Goal: Obtain resource: Download file/media

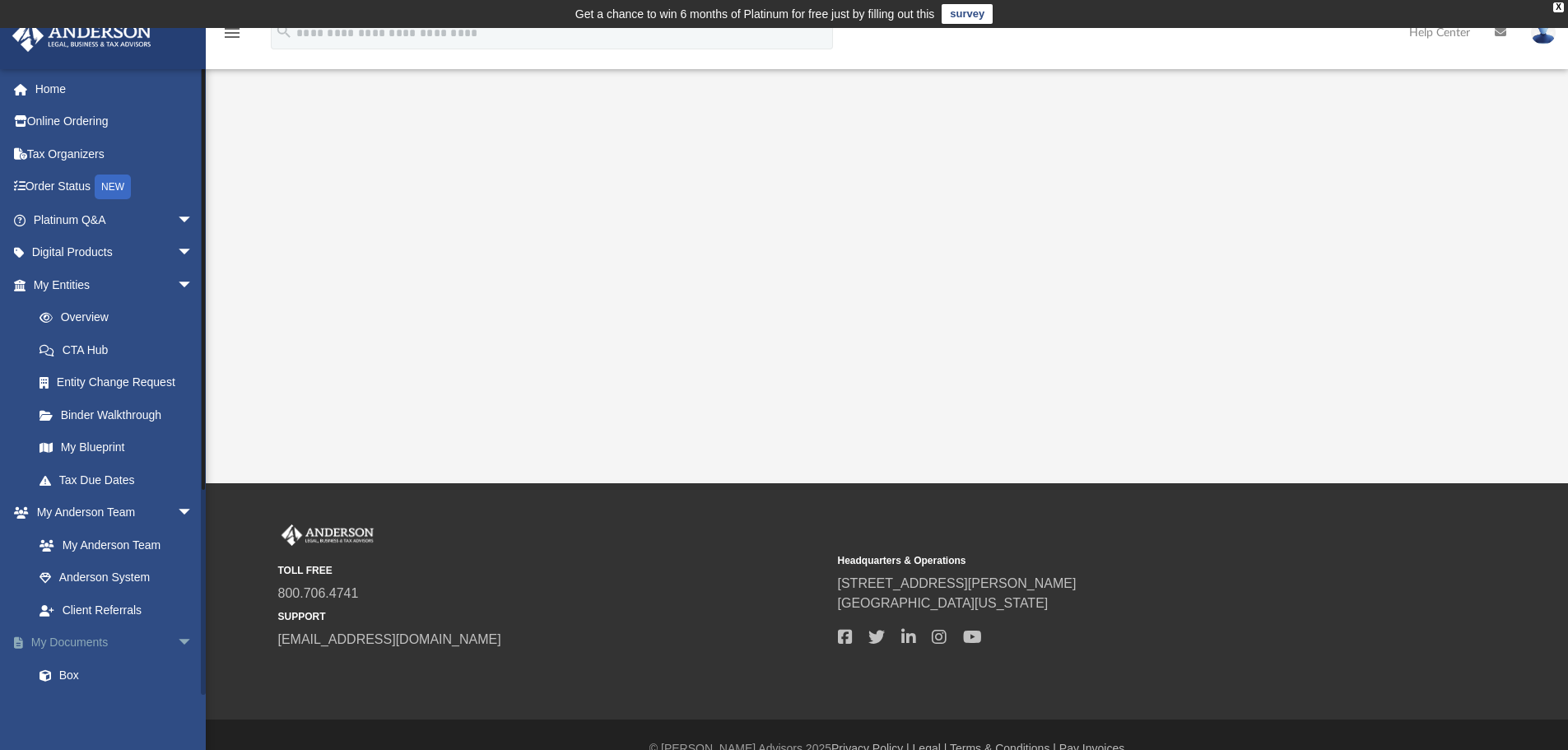
click at [177, 638] on span "arrow_drop_down" at bounding box center [193, 644] width 33 height 34
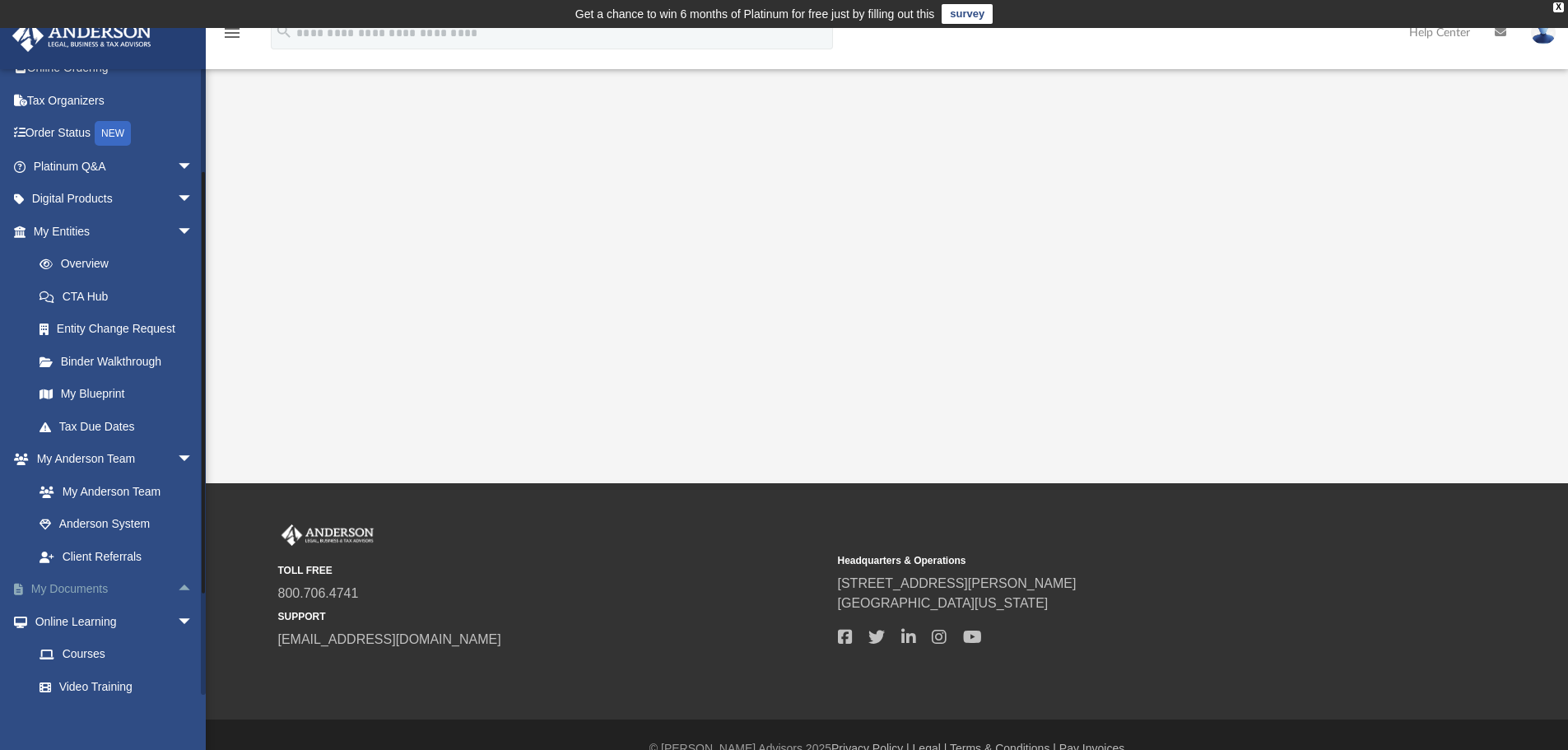
scroll to position [82, 0]
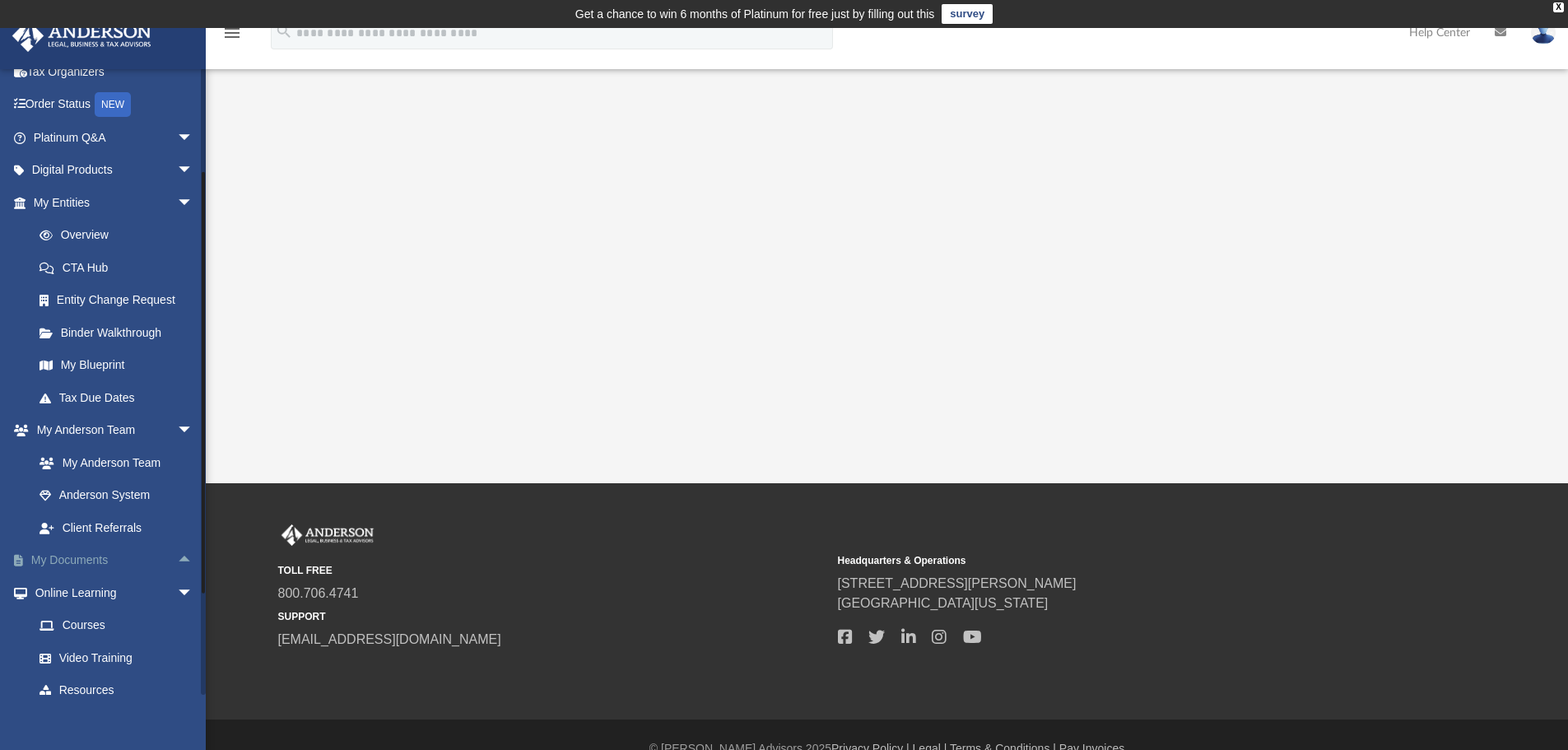
click at [113, 563] on link "My Documents arrow_drop_up" at bounding box center [114, 561] width 207 height 33
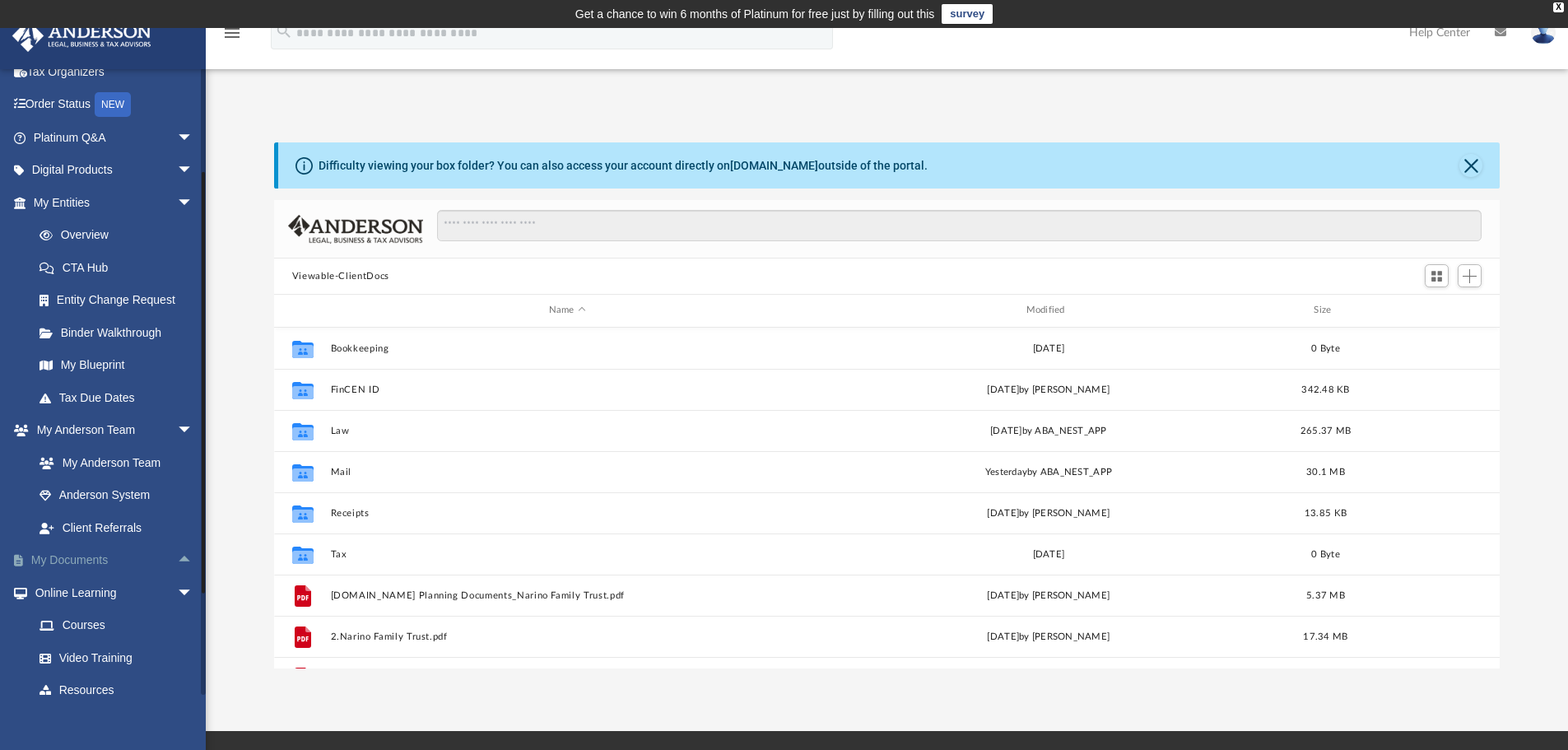
scroll to position [362, 1213]
click at [177, 558] on span "arrow_drop_up" at bounding box center [193, 561] width 33 height 34
click at [66, 595] on link "Box" at bounding box center [120, 593] width 195 height 33
click at [62, 596] on link "Box" at bounding box center [120, 593] width 195 height 33
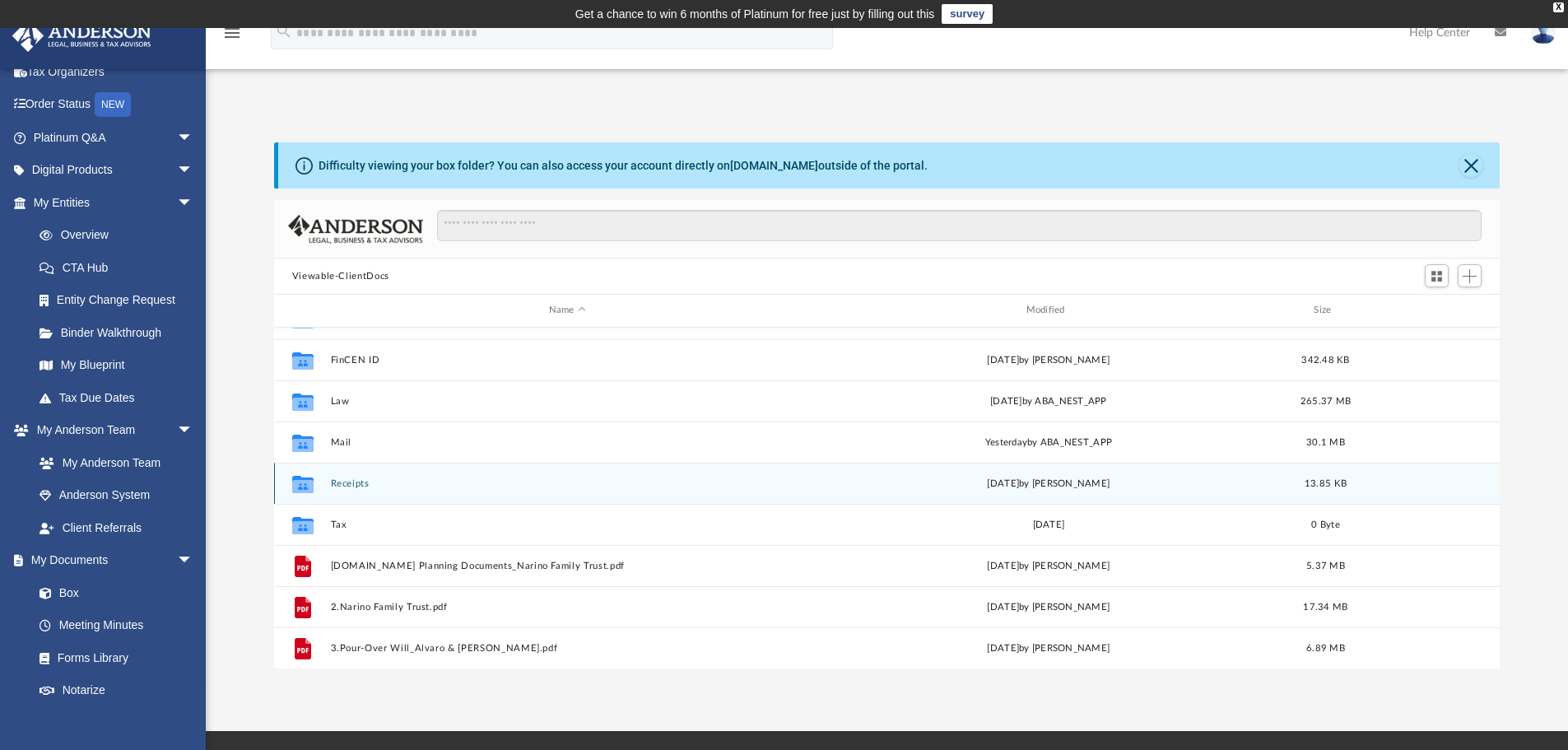
scroll to position [0, 0]
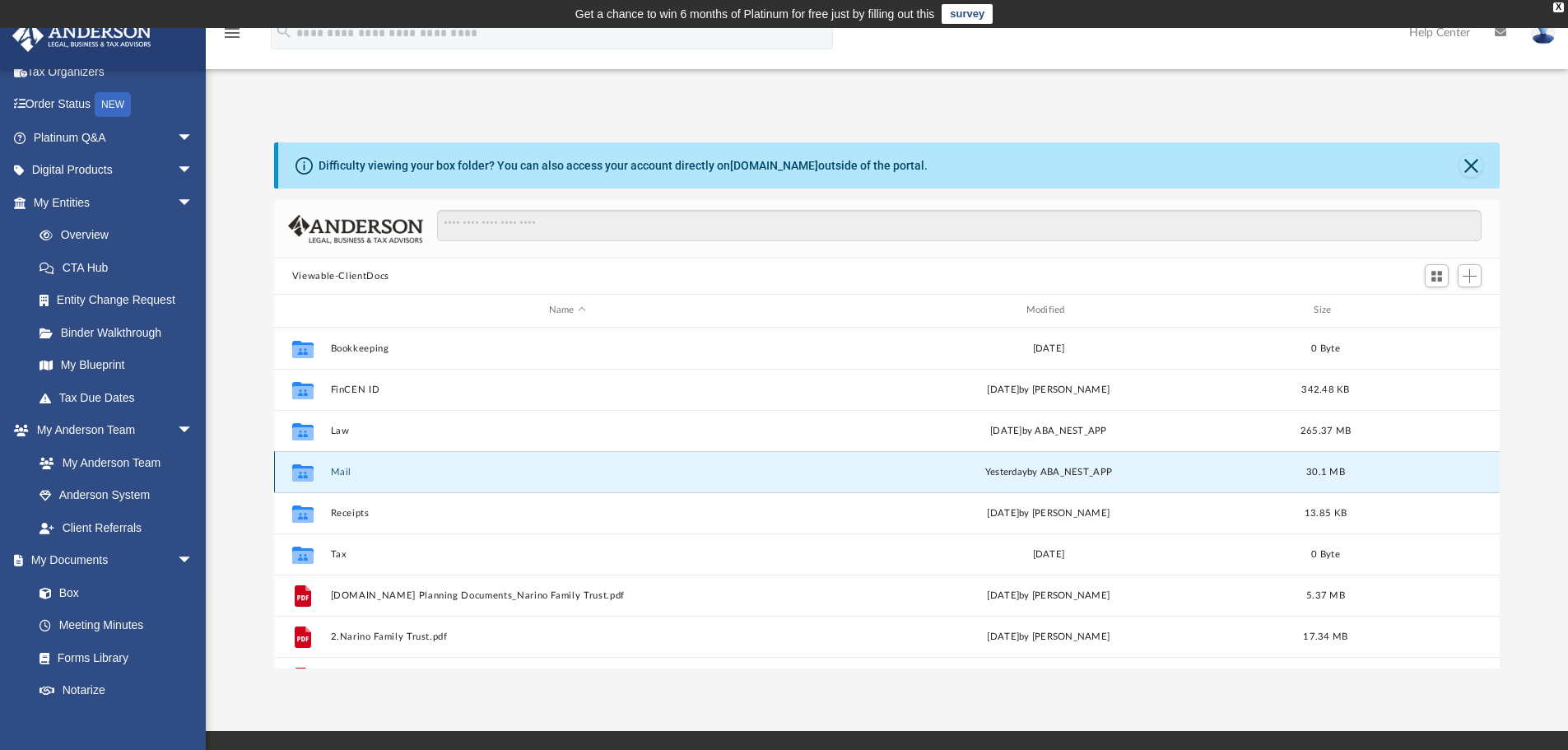
click at [503, 470] on button "Mail" at bounding box center [567, 472] width 474 height 10
click at [303, 474] on icon "grid" at bounding box center [302, 474] width 22 height 13
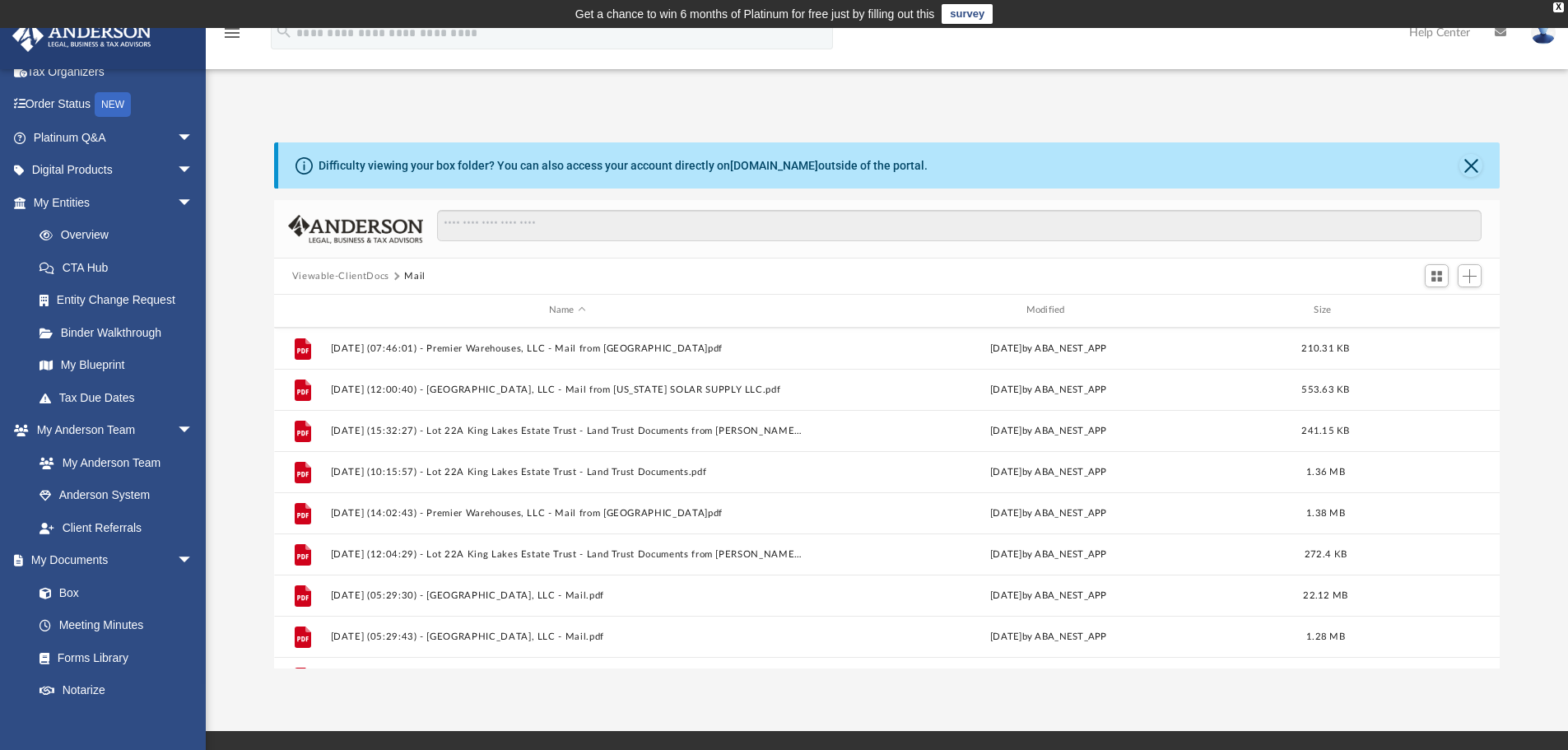
scroll to position [317, 0]
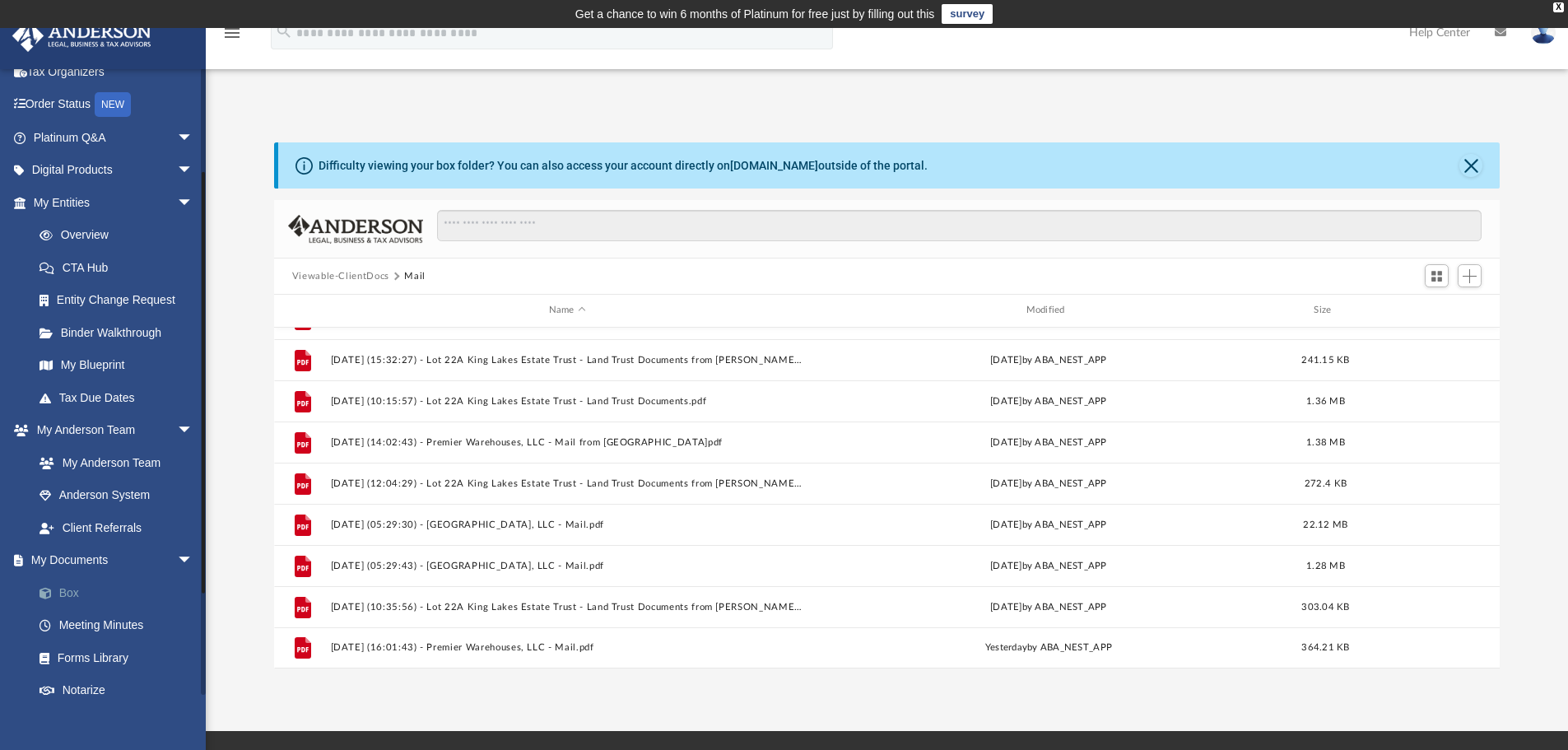
click at [77, 600] on link "Box" at bounding box center [120, 593] width 195 height 33
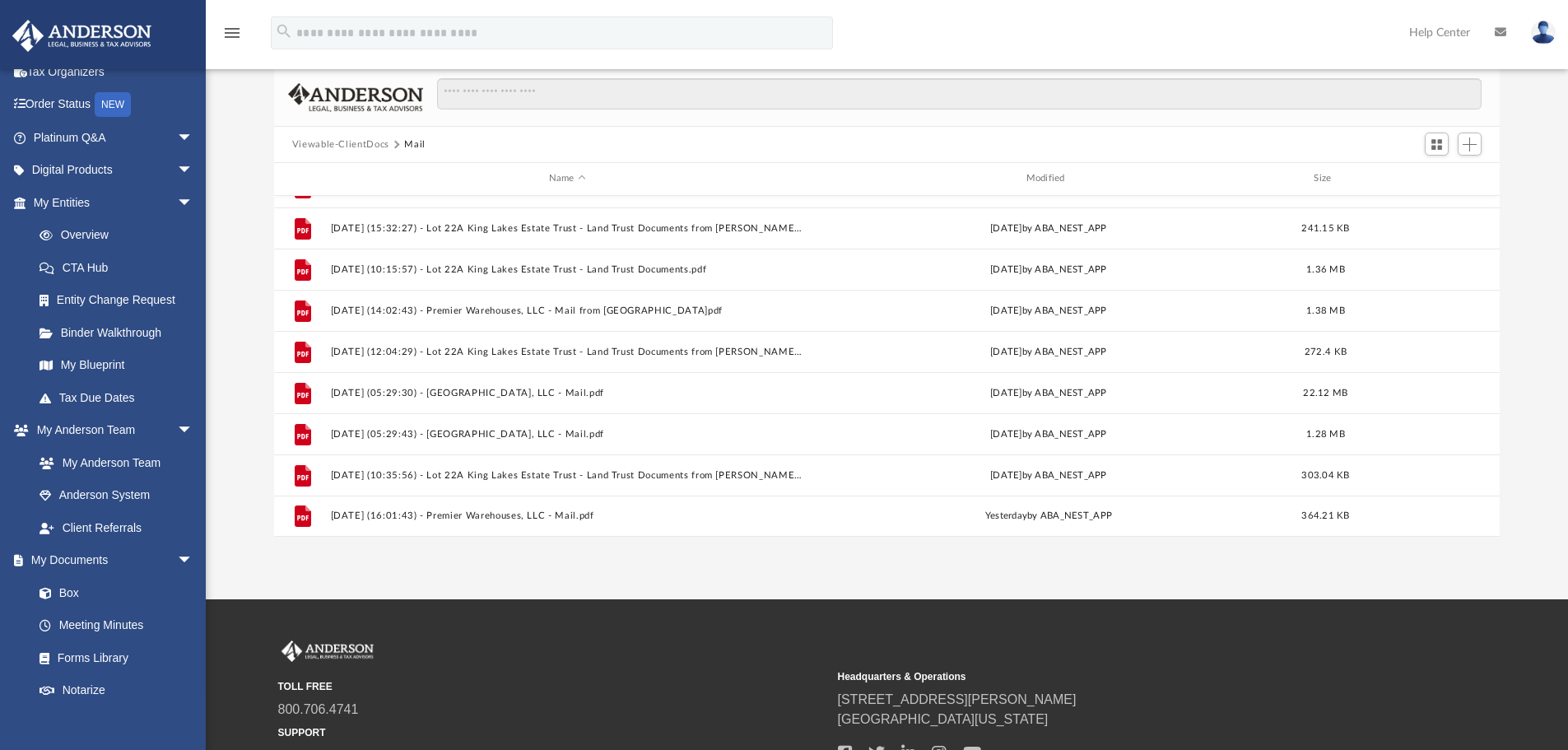
scroll to position [156, 0]
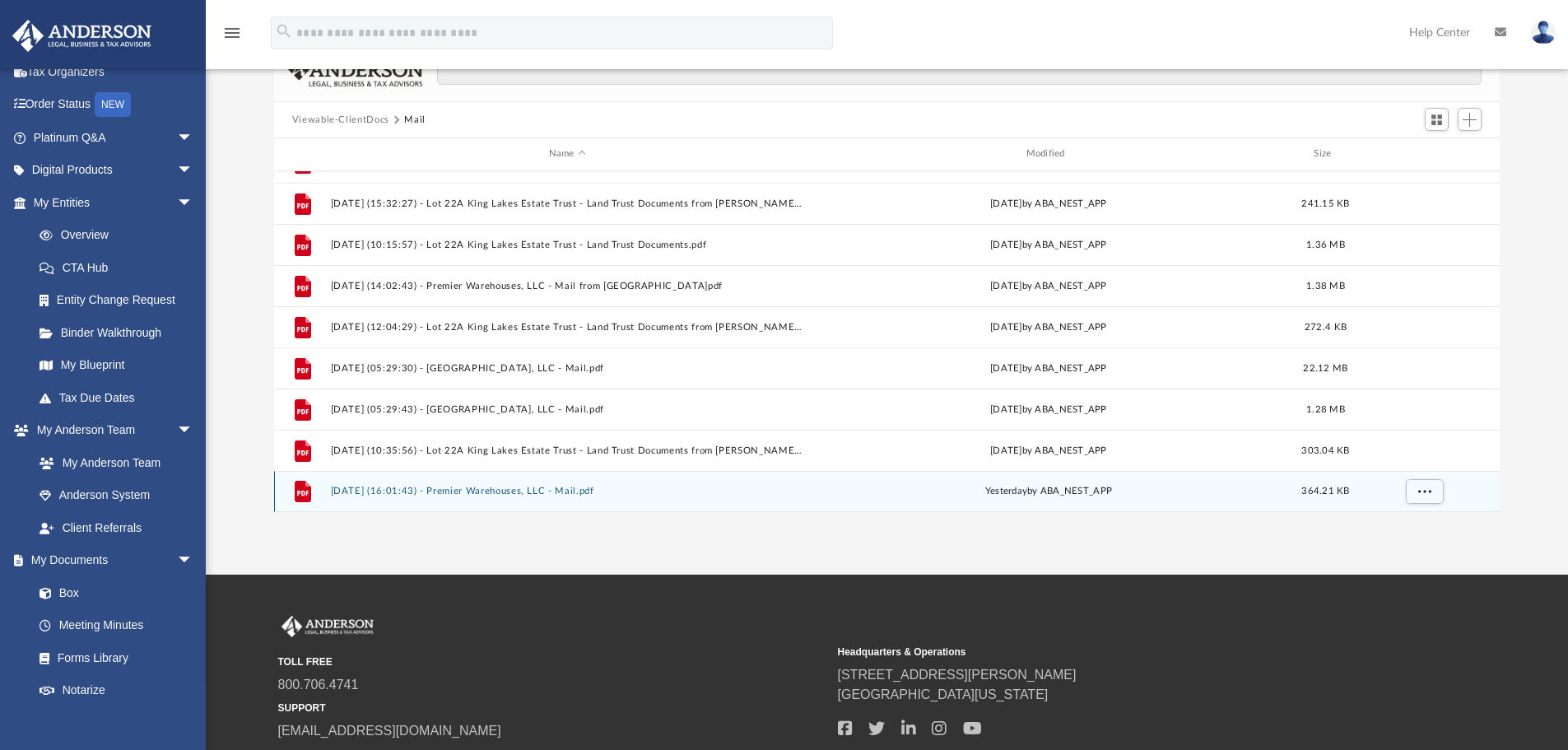
click at [432, 486] on button "[DATE] (16:01:43) - Premier Warehouses, LLC - Mail.pdf" at bounding box center [567, 491] width 474 height 10
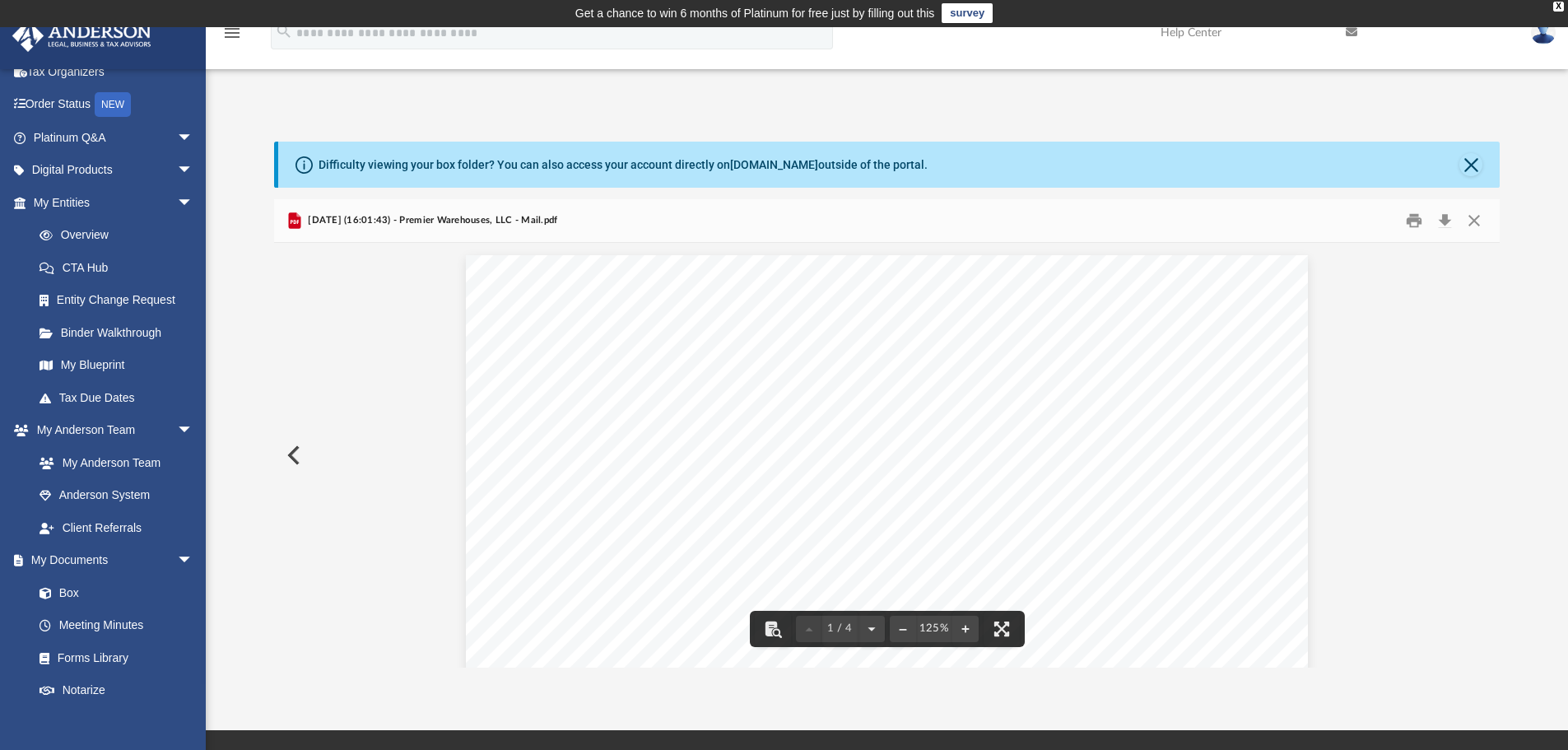
scroll to position [0, 0]
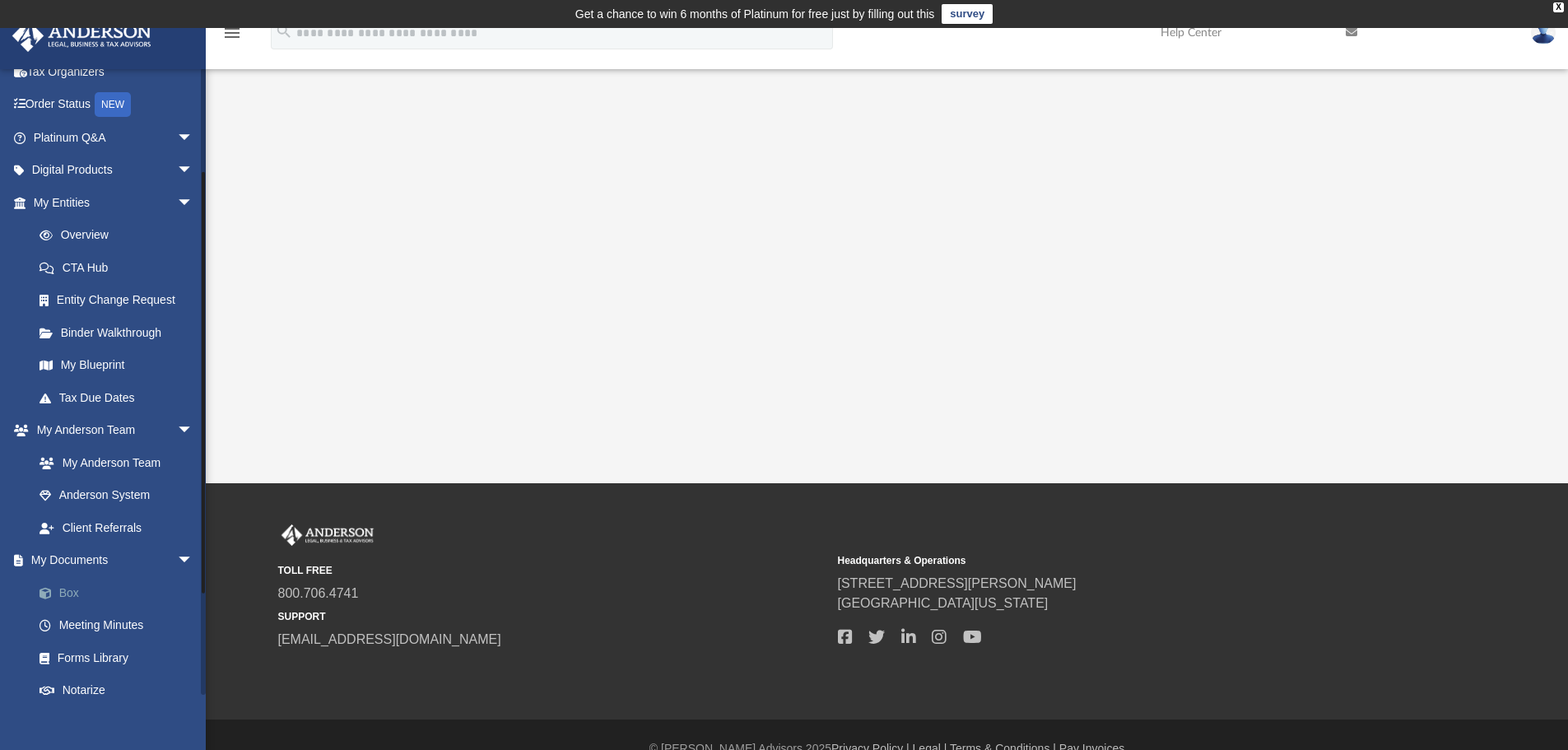
click at [81, 592] on link "Box" at bounding box center [120, 593] width 195 height 33
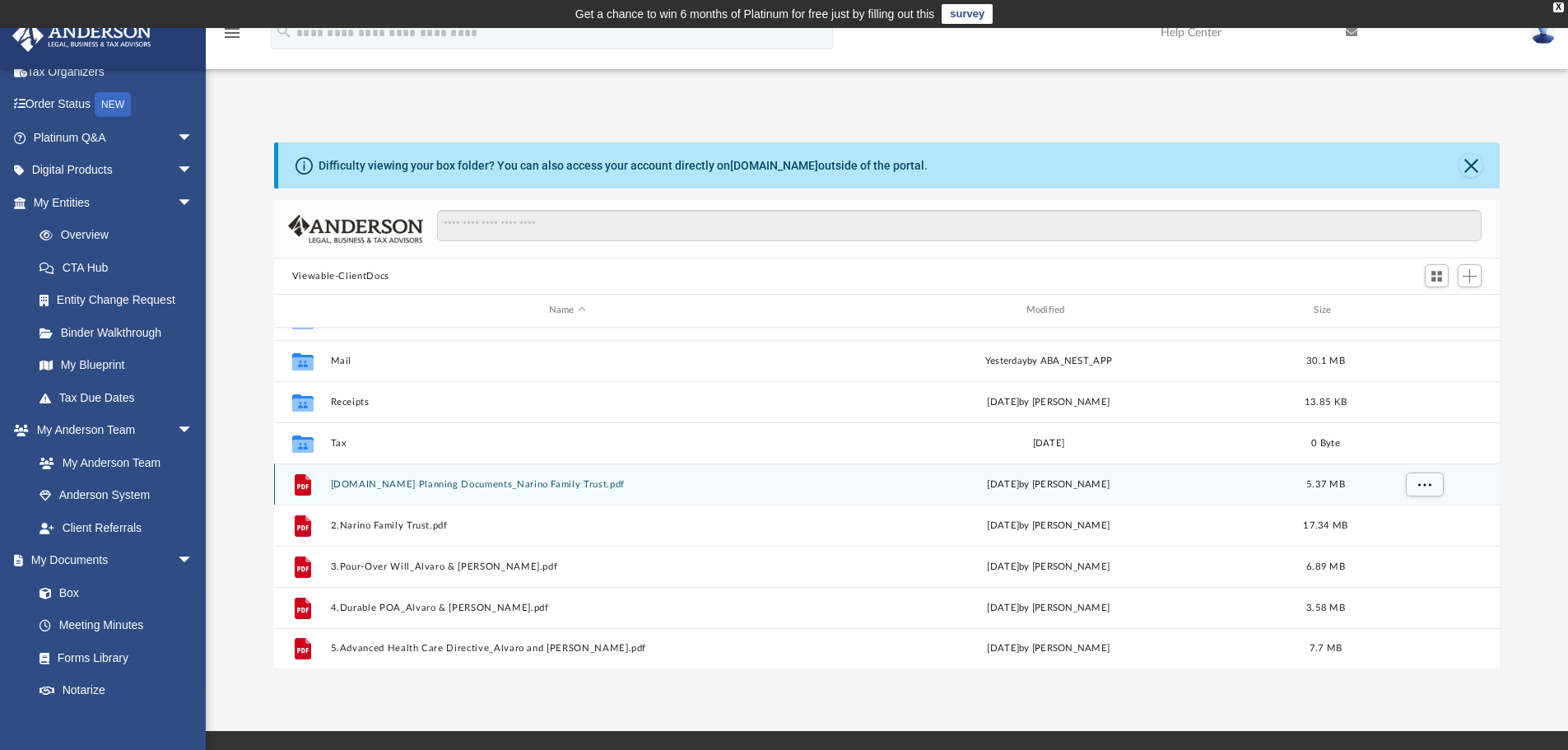
scroll to position [112, 0]
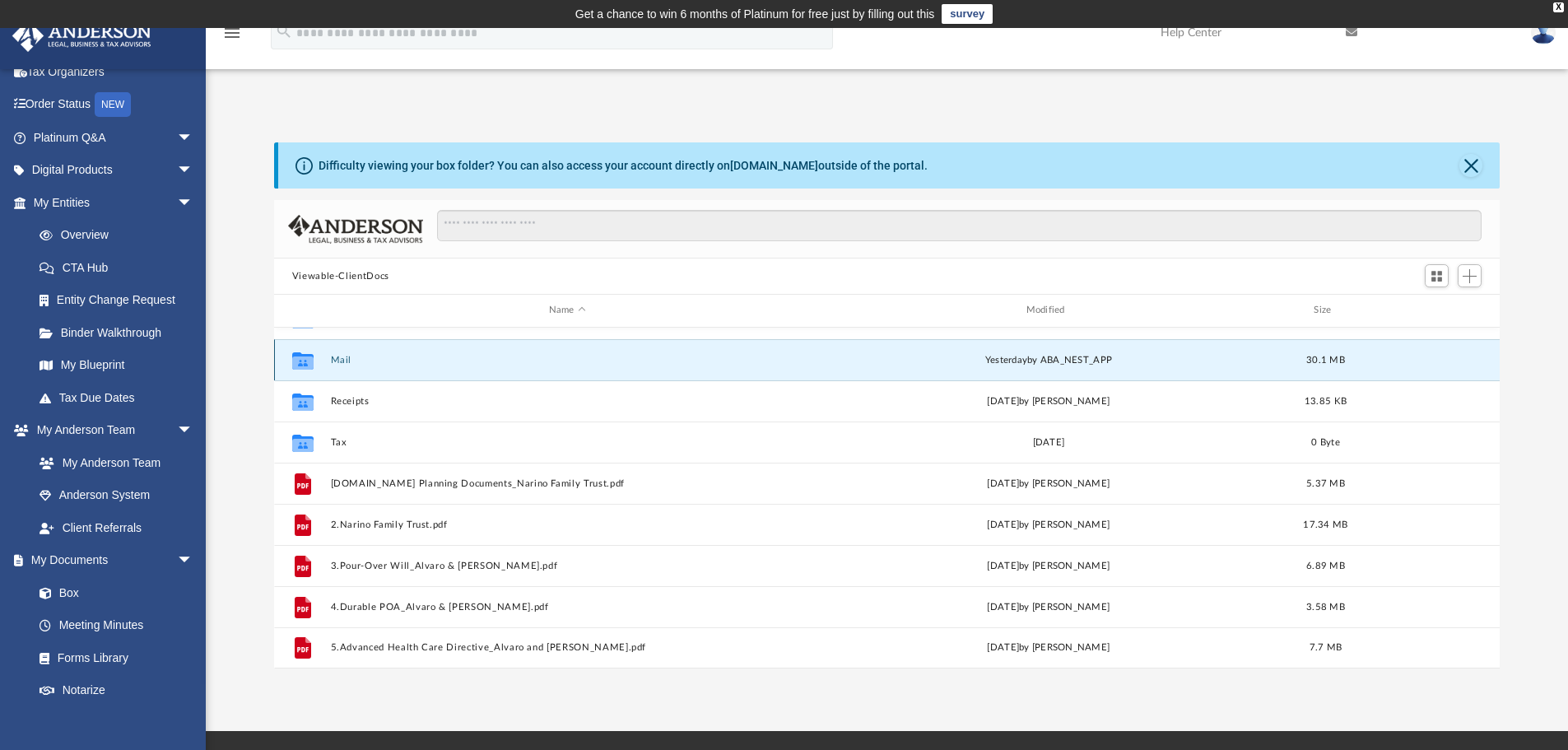
click at [366, 358] on button "Mail" at bounding box center [567, 360] width 474 height 10
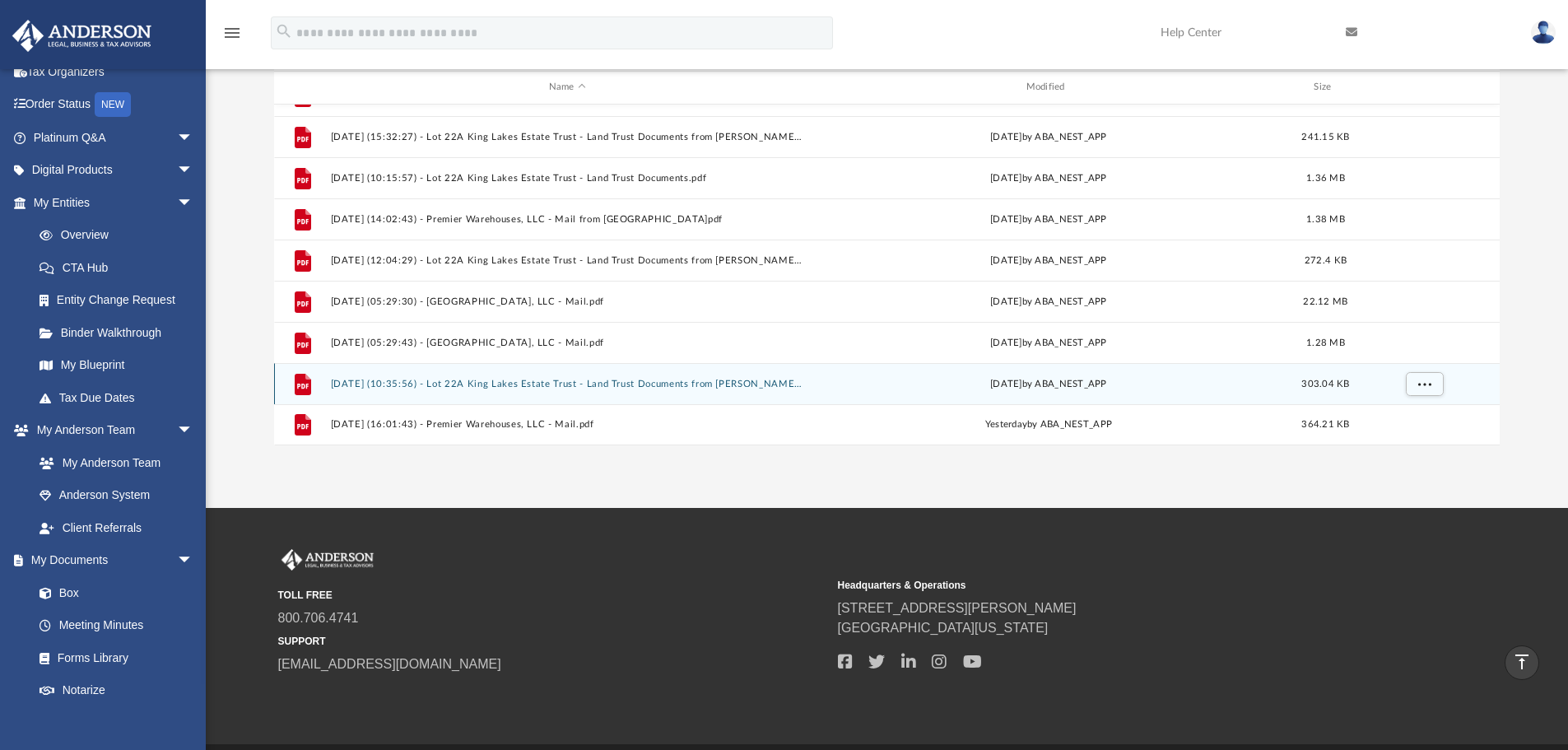
scroll to position [194, 0]
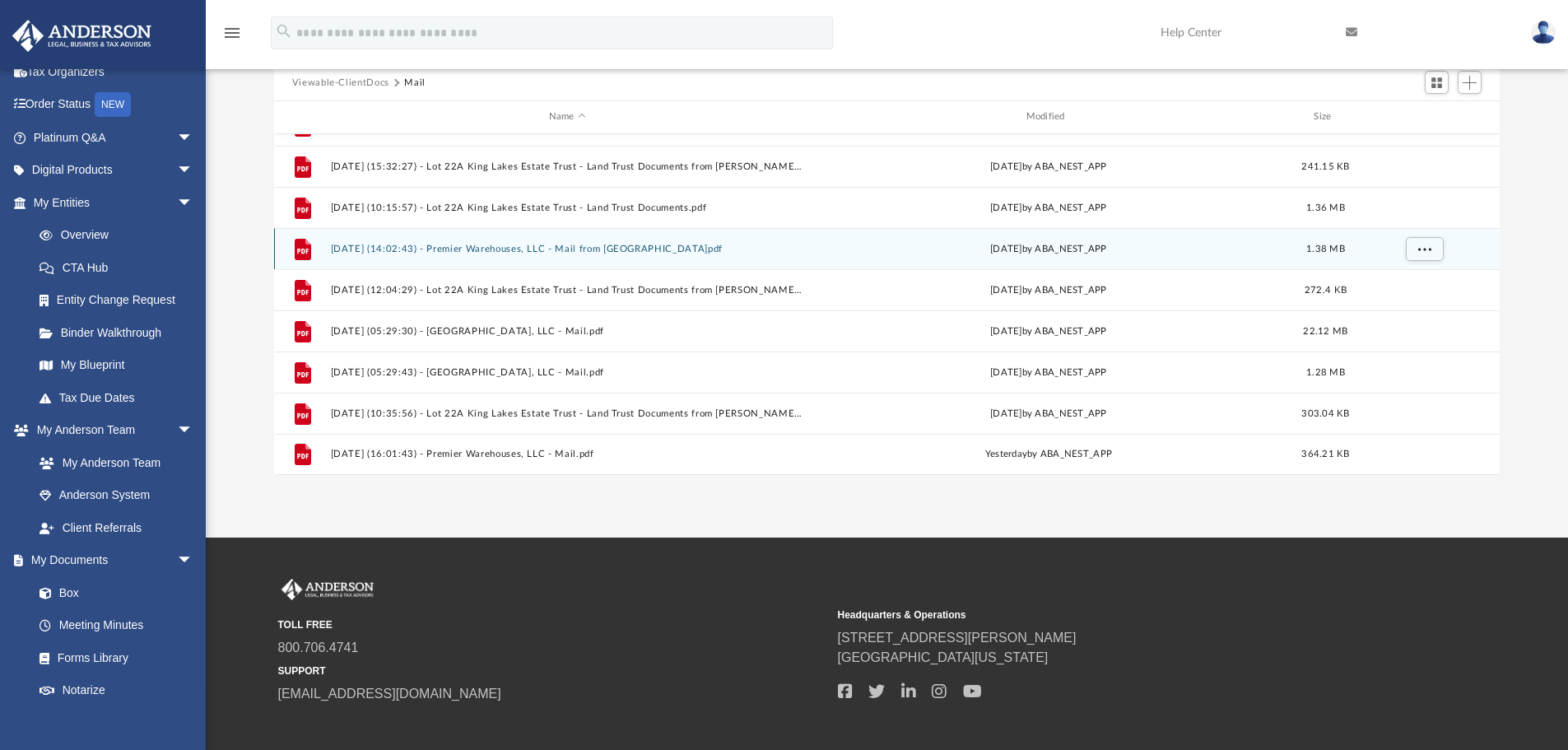
click at [530, 249] on button "[DATE] (14:02:43) - Premier Warehouses, LLC - Mail from [GEOGRAPHIC_DATA]pdf" at bounding box center [567, 249] width 474 height 10
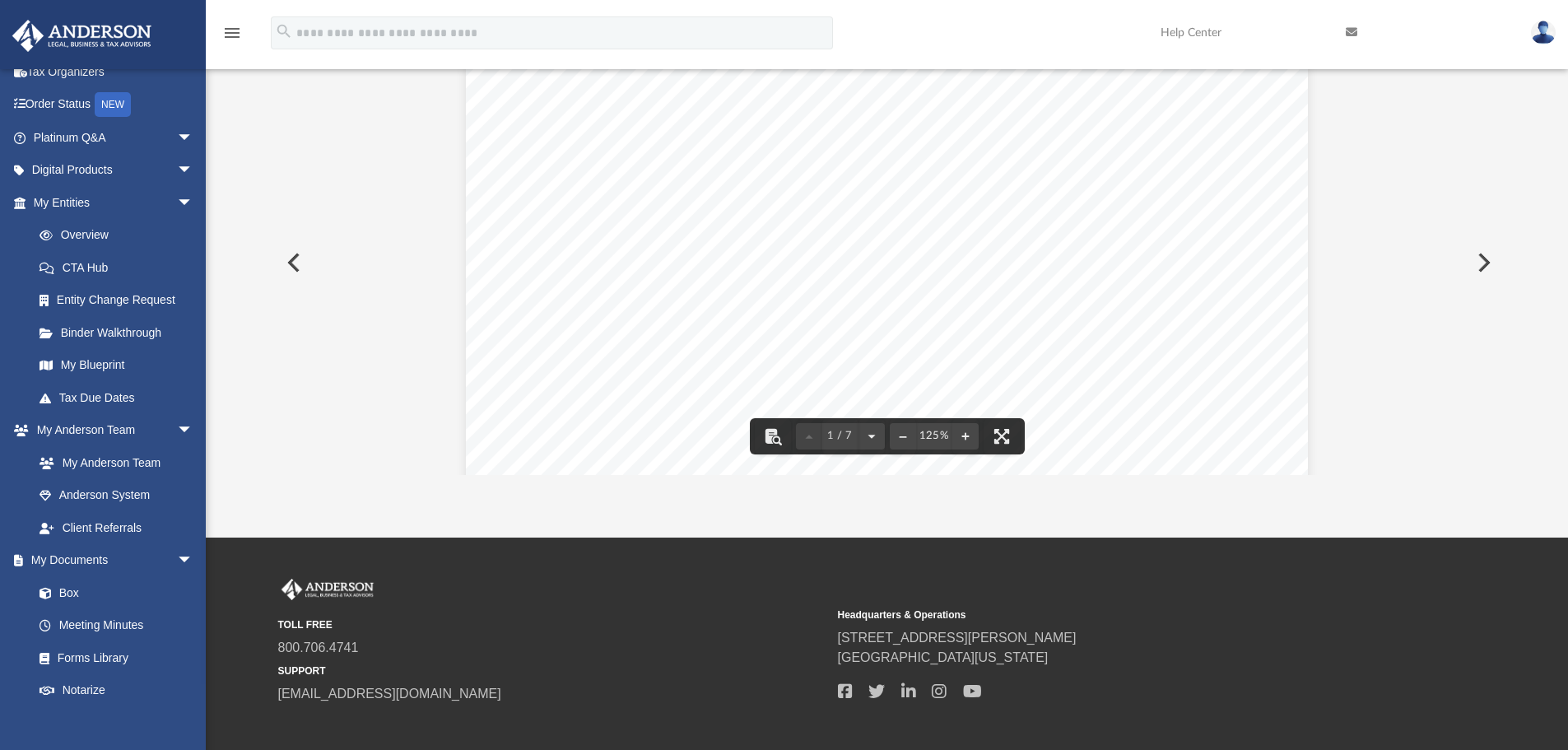
scroll to position [0, 0]
click at [1266, 217] on div "Page 1" at bounding box center [886, 753] width 843 height 1380
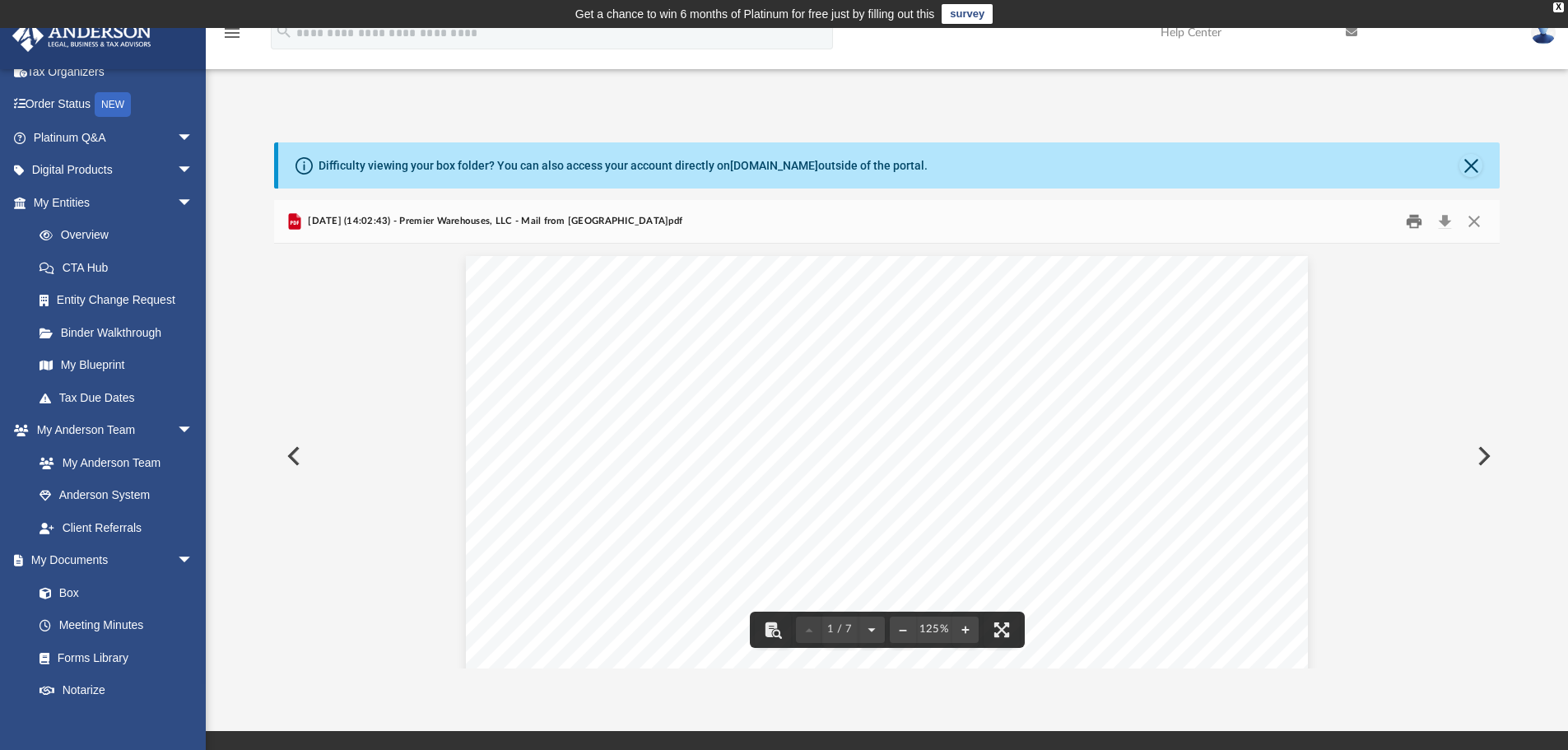
click at [1407, 219] on button "Print" at bounding box center [1414, 222] width 33 height 25
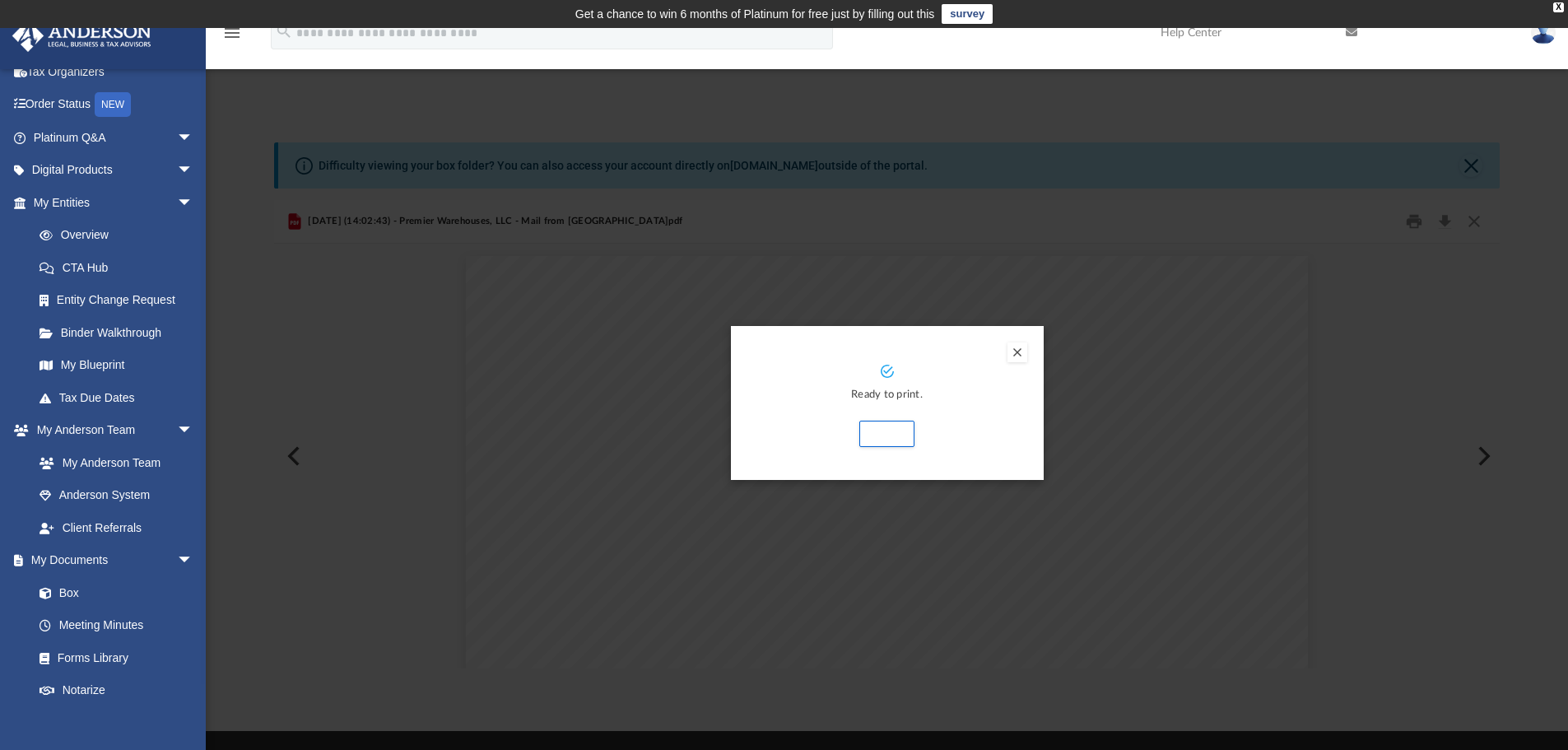
click at [1011, 351] on button "Preview" at bounding box center [1017, 352] width 20 height 20
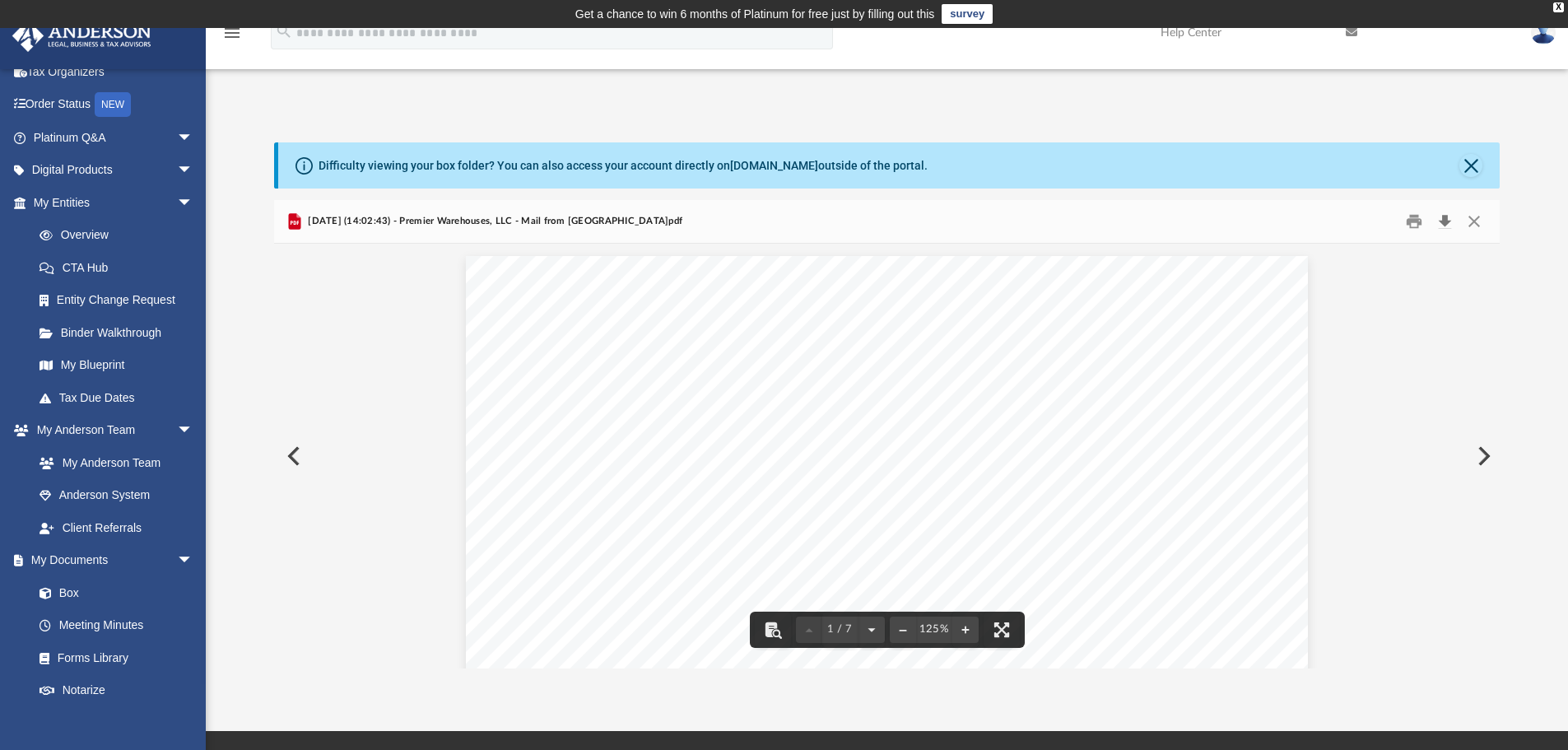
click at [1448, 217] on button "Download" at bounding box center [1444, 222] width 30 height 25
drag, startPoint x: 1479, startPoint y: 158, endPoint x: 1448, endPoint y: 175, distance: 35.4
click at [1480, 158] on button "Close" at bounding box center [1470, 166] width 23 height 23
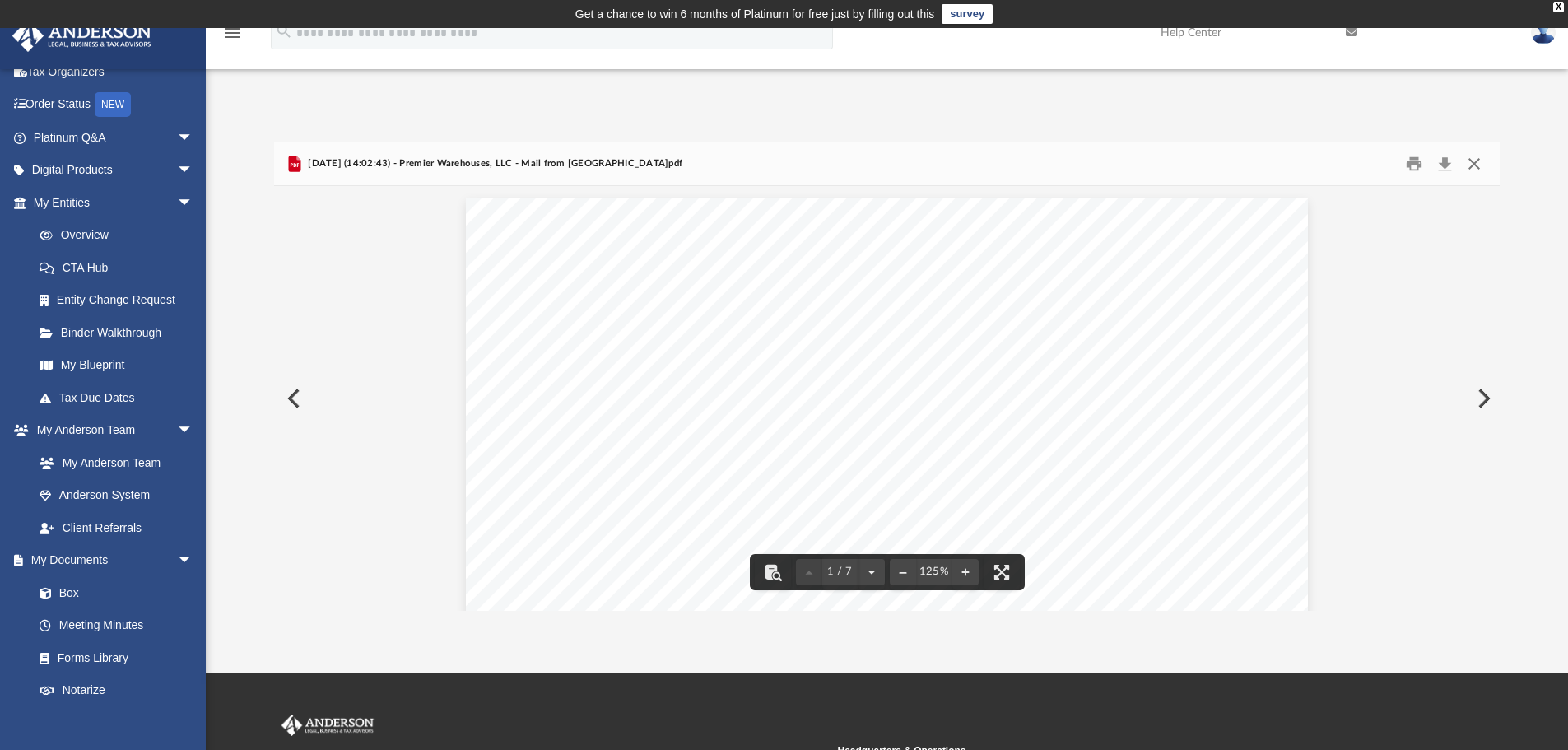
click at [1474, 161] on button "Close" at bounding box center [1474, 164] width 30 height 25
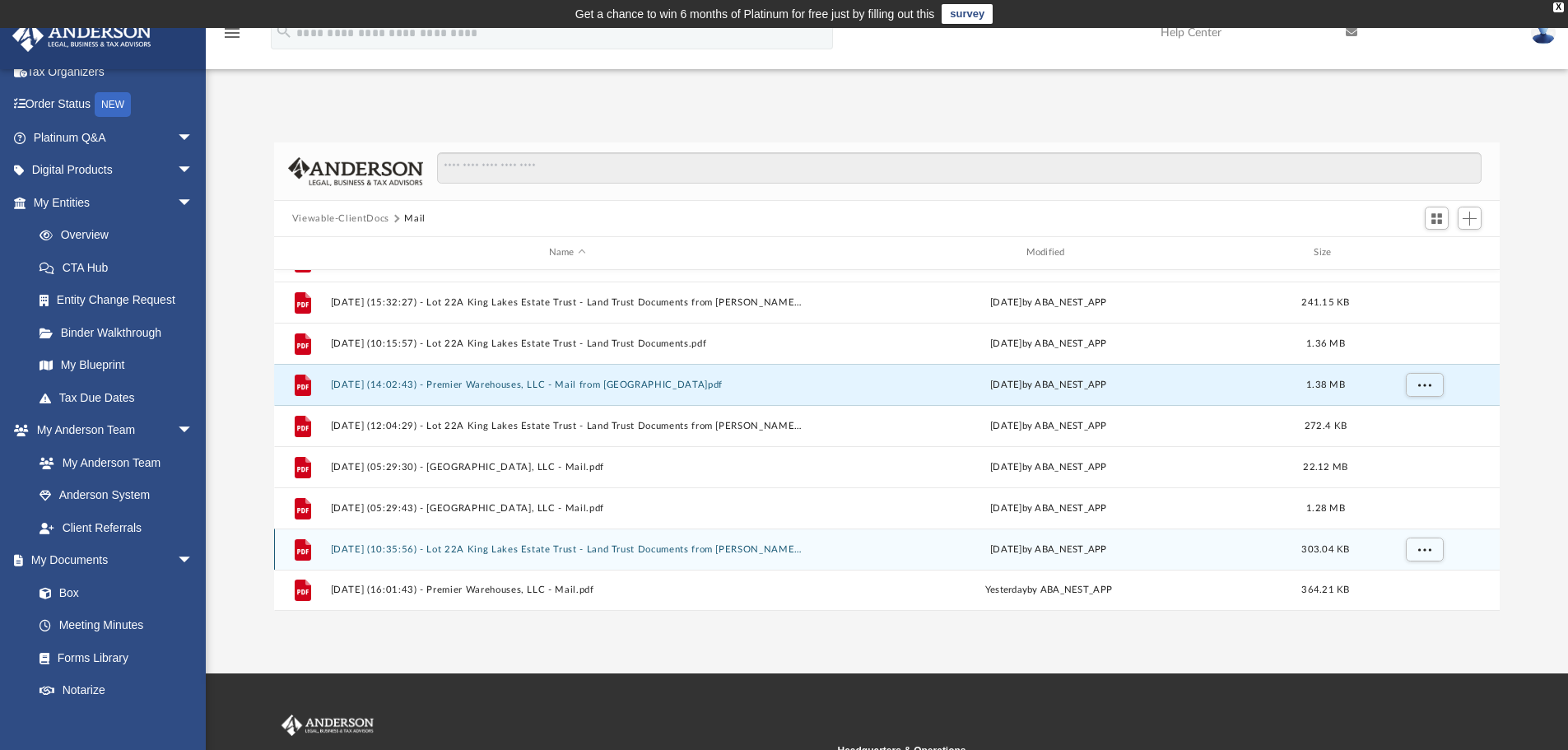
scroll to position [218, 0]
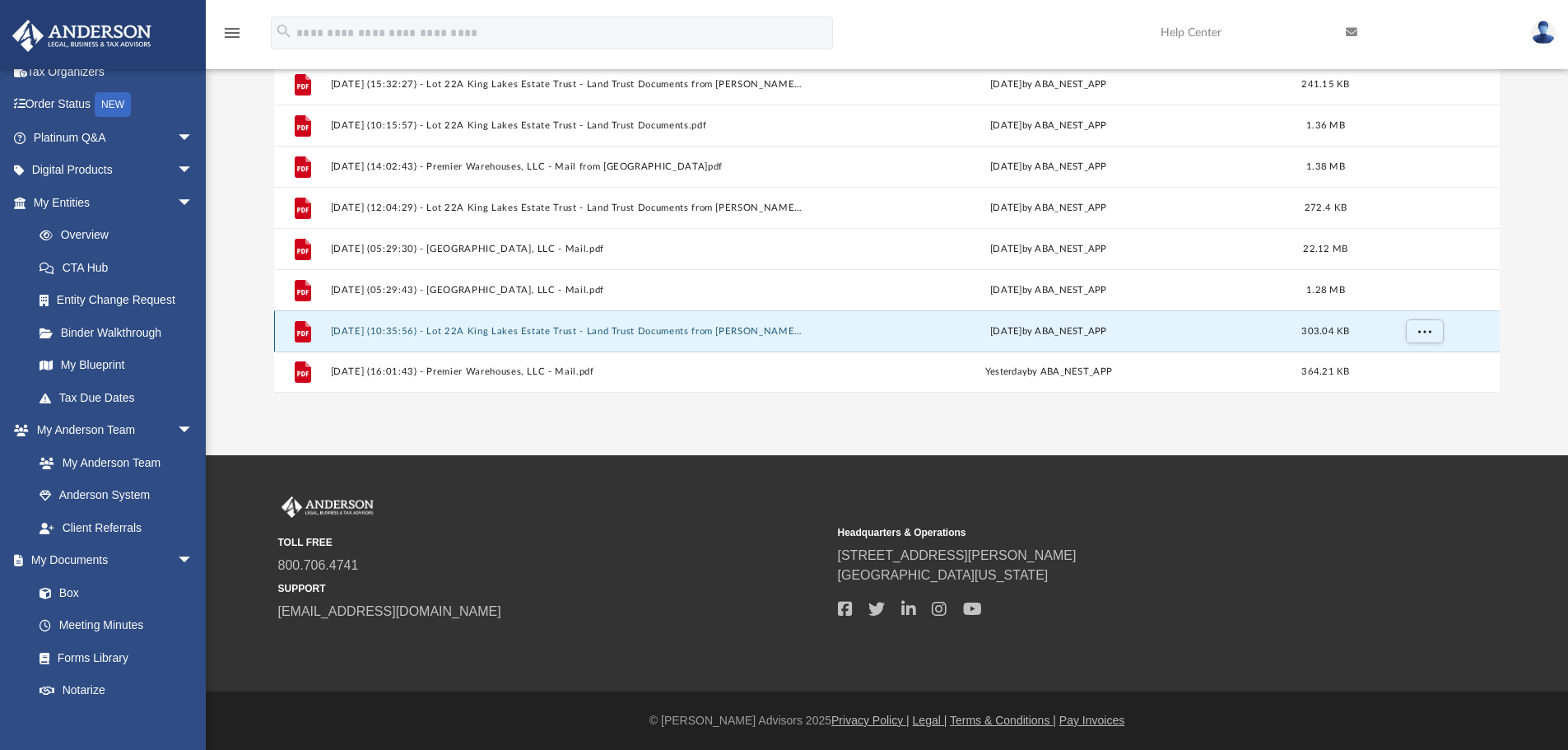
click at [415, 326] on button "[DATE] (10:35:56) - Lot 22A King Lakes Estate Trust - Land Trust Documents from…" at bounding box center [567, 331] width 474 height 10
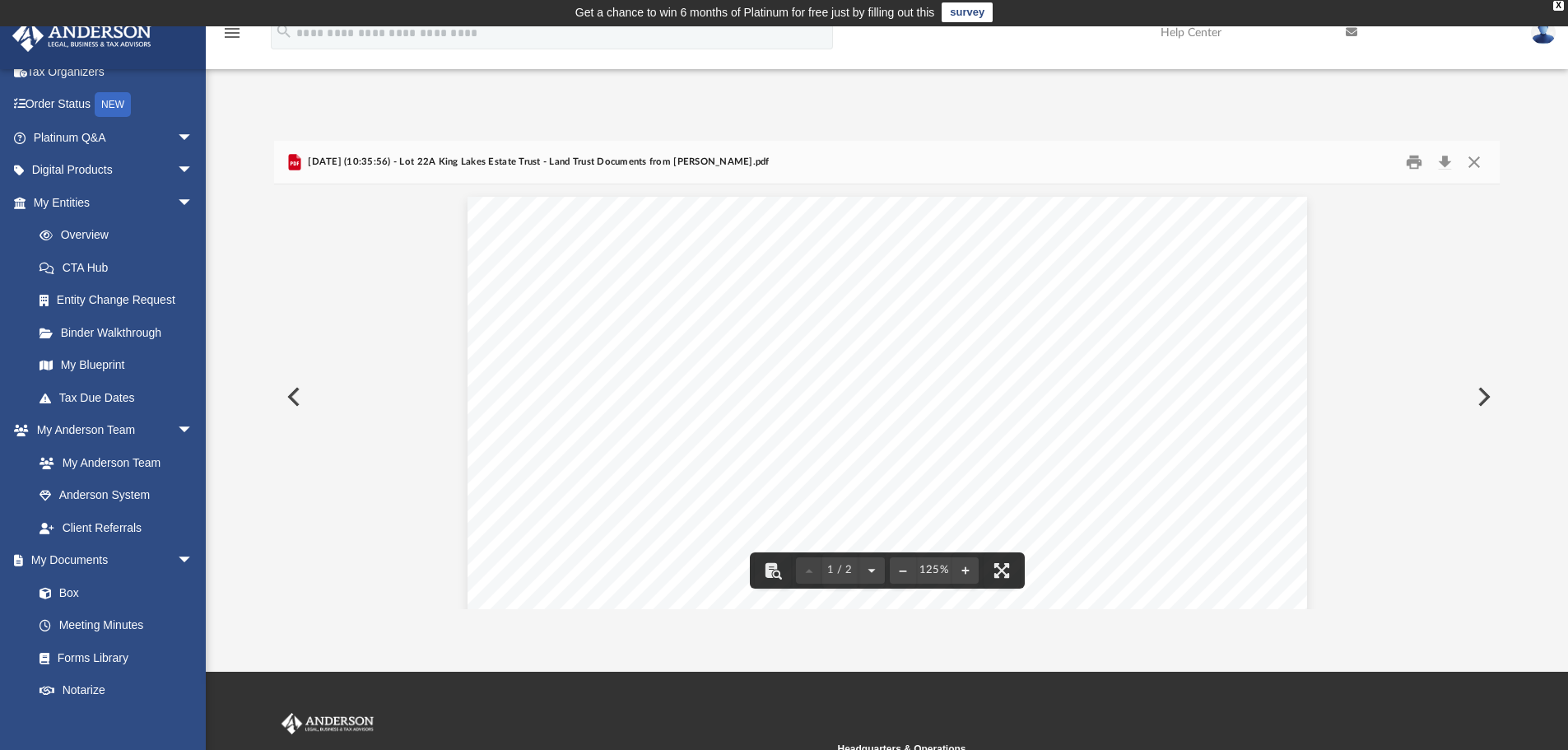
scroll to position [0, 0]
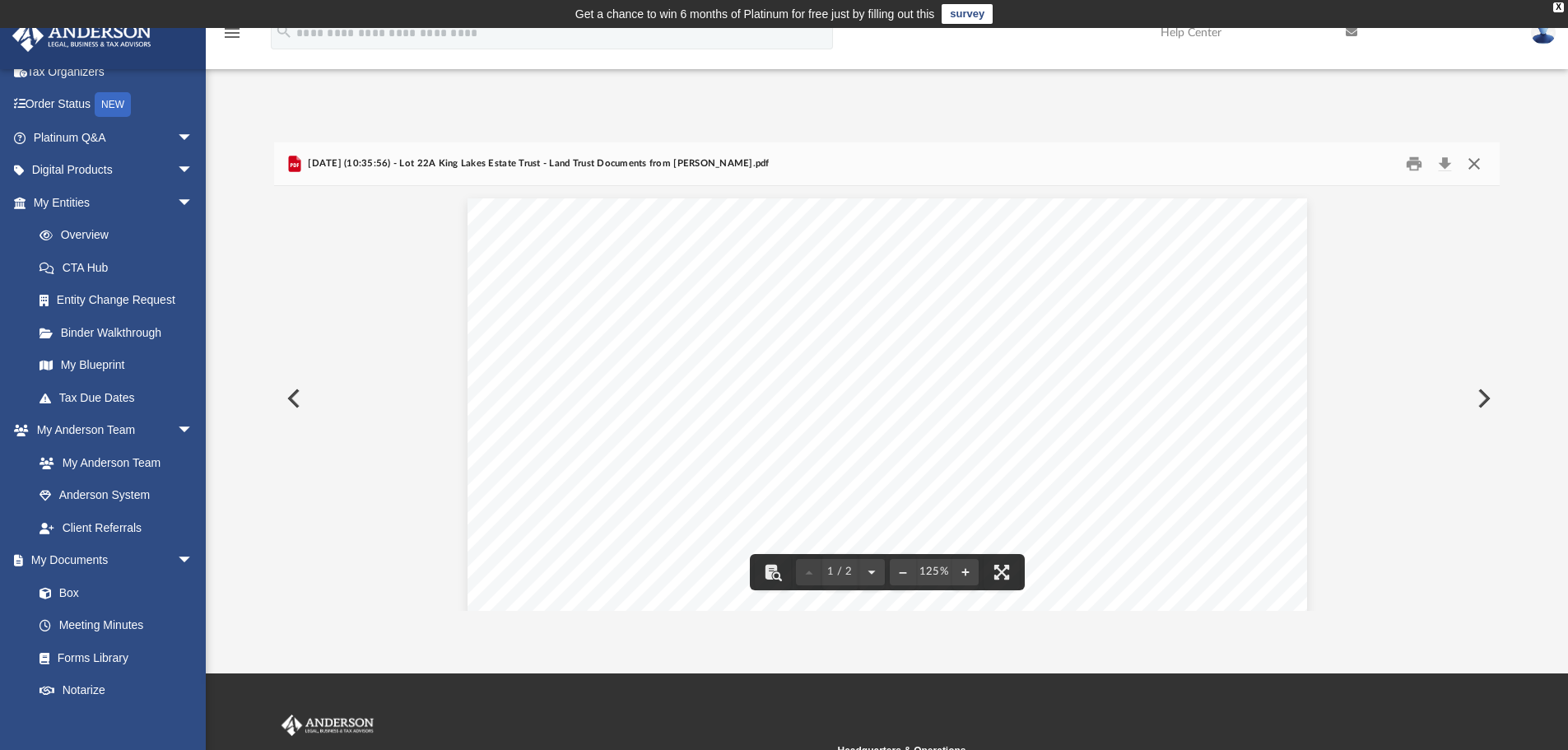
click at [1473, 163] on button "Close" at bounding box center [1474, 164] width 30 height 25
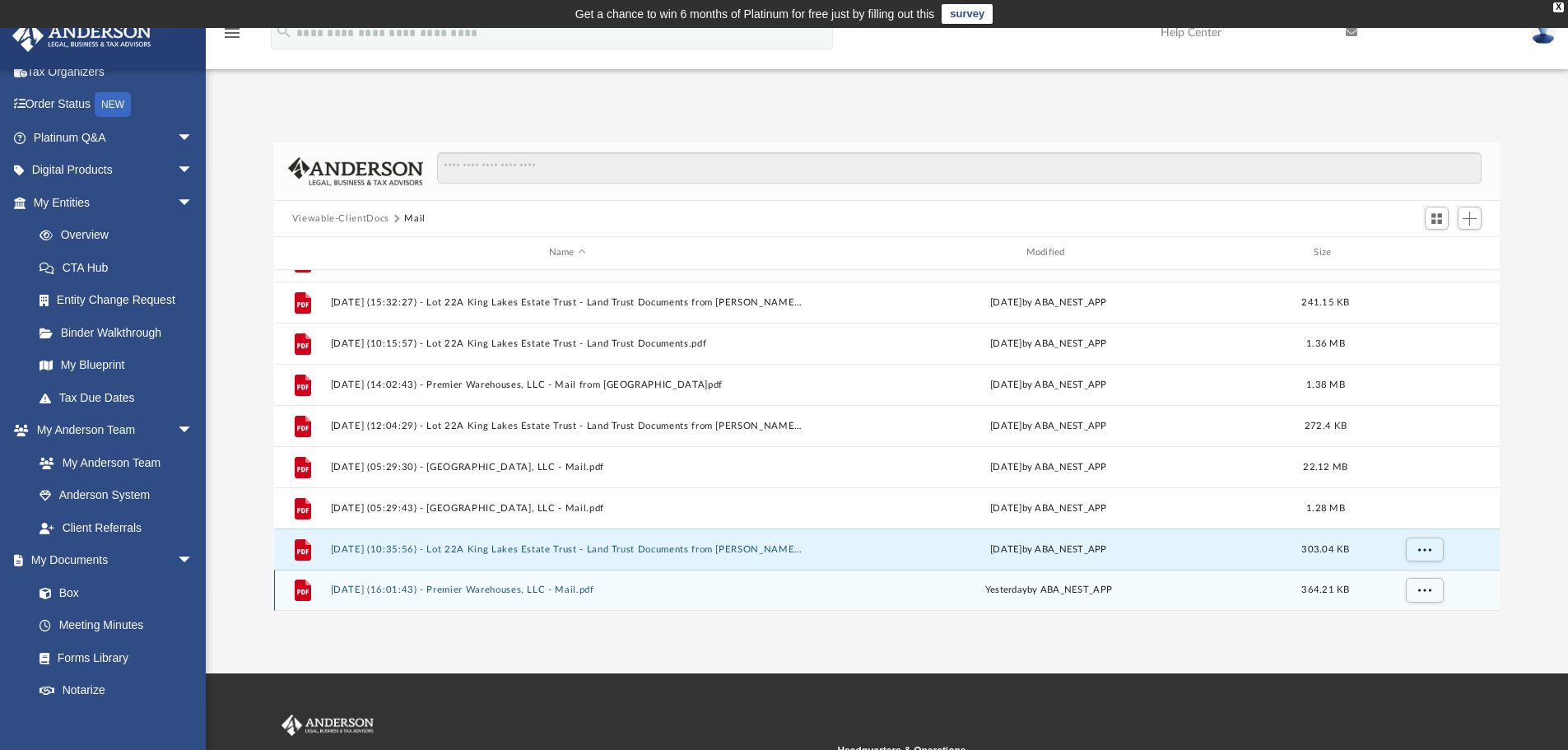
click at [435, 583] on div "File [DATE] (16:01:43) - Premier Warehouses, LLC - Mail.pdf [DATE] by ABA_NEST_…" at bounding box center [886, 590] width 1226 height 41
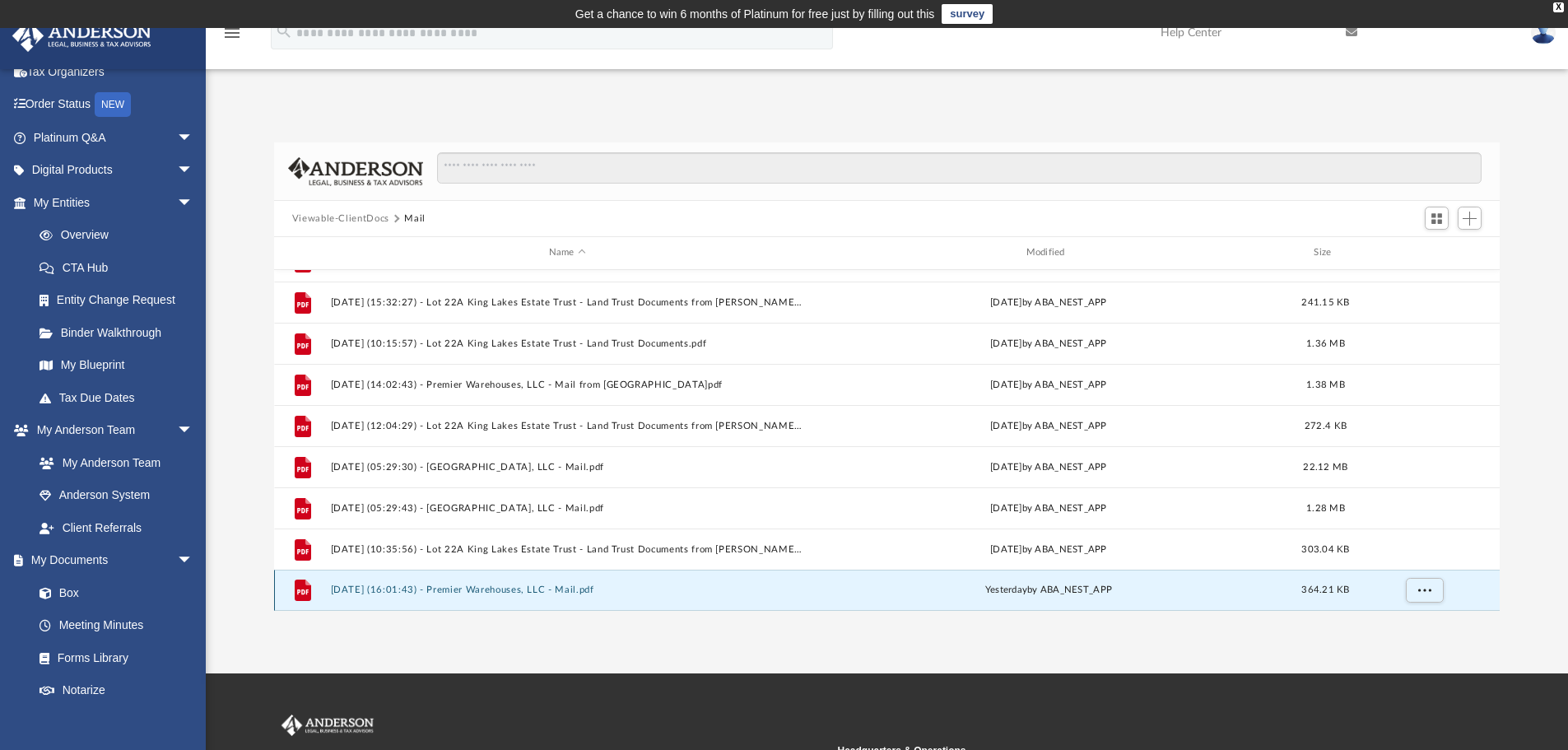
click at [435, 591] on button "[DATE] (16:01:43) - Premier Warehouses, LLC - Mail.pdf" at bounding box center [567, 590] width 474 height 10
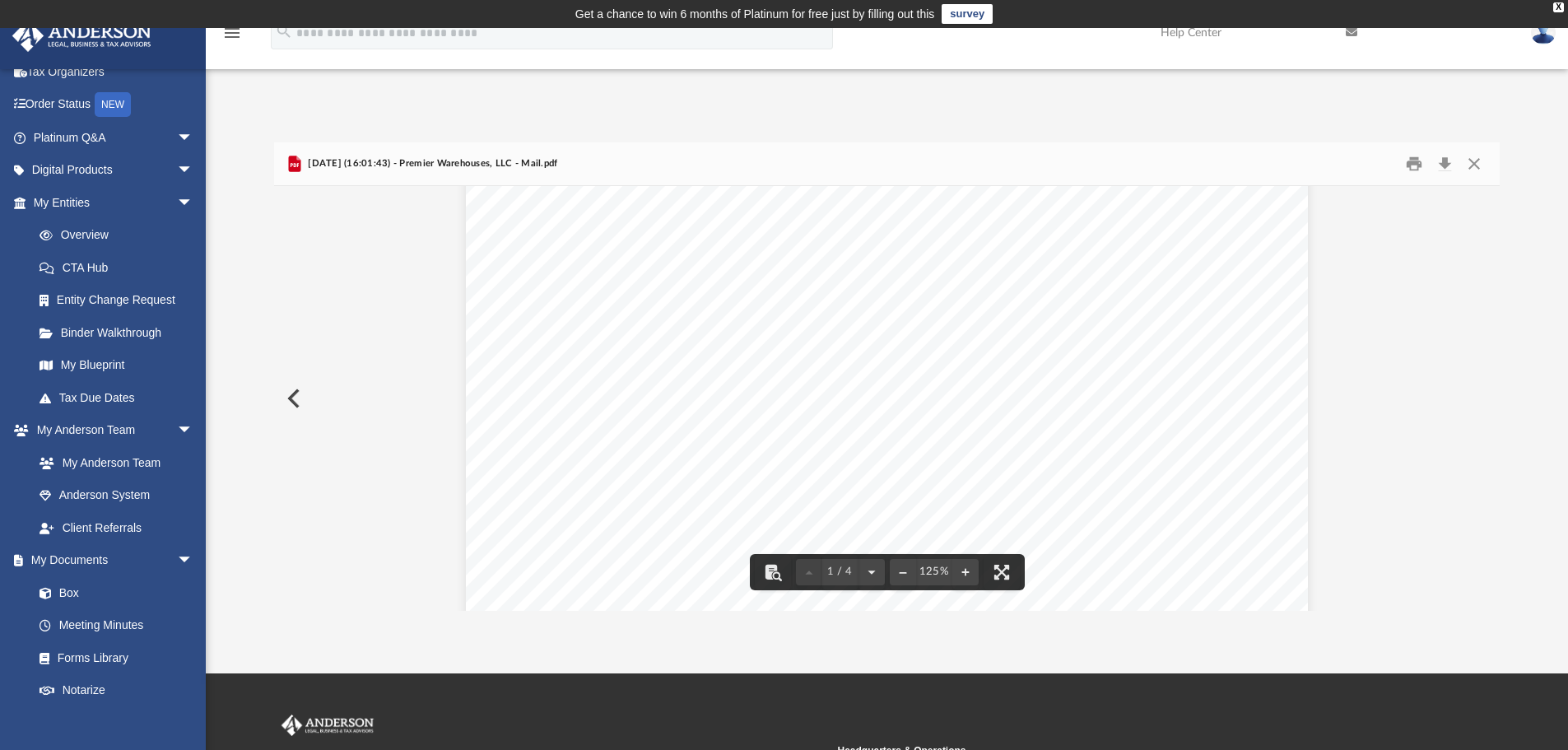
scroll to position [494, 0]
click at [1415, 173] on button "Print" at bounding box center [1414, 164] width 33 height 25
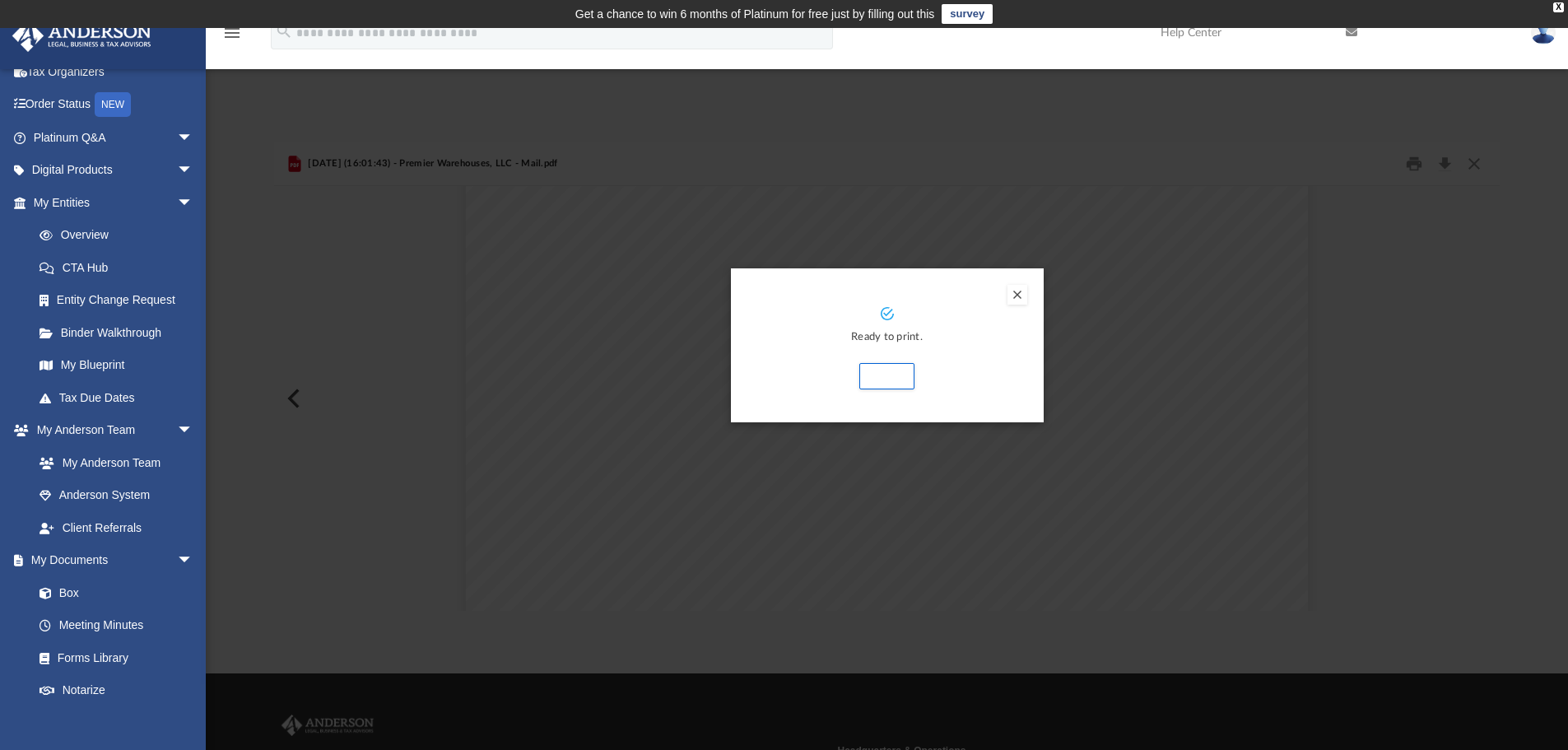
click at [1010, 298] on button "Preview" at bounding box center [1017, 295] width 20 height 20
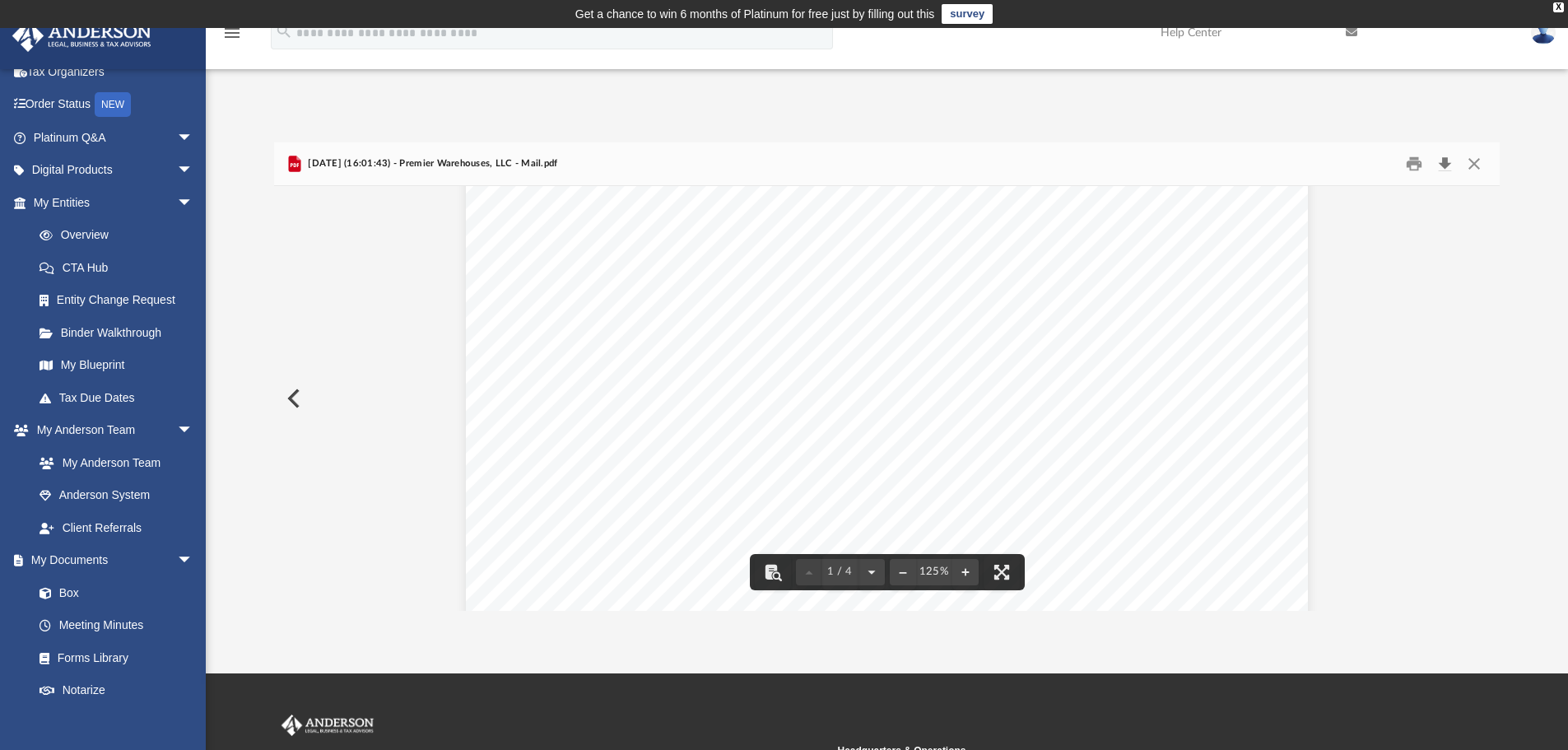
click at [1443, 163] on button "Download" at bounding box center [1444, 164] width 30 height 25
